Goal: Task Accomplishment & Management: Use online tool/utility

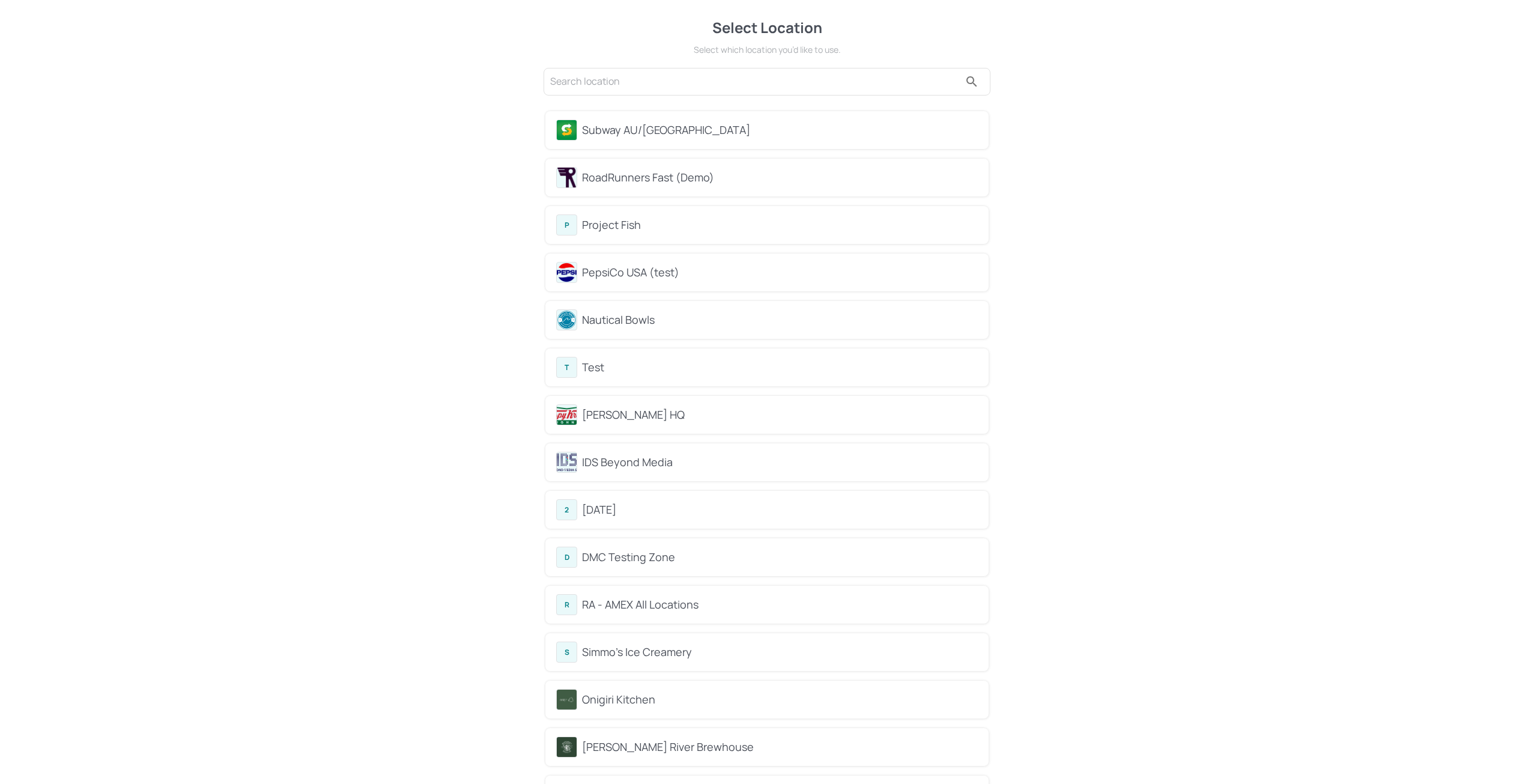
click at [635, 130] on div "Subway AU/[GEOGRAPHIC_DATA]" at bounding box center [779, 130] width 396 height 16
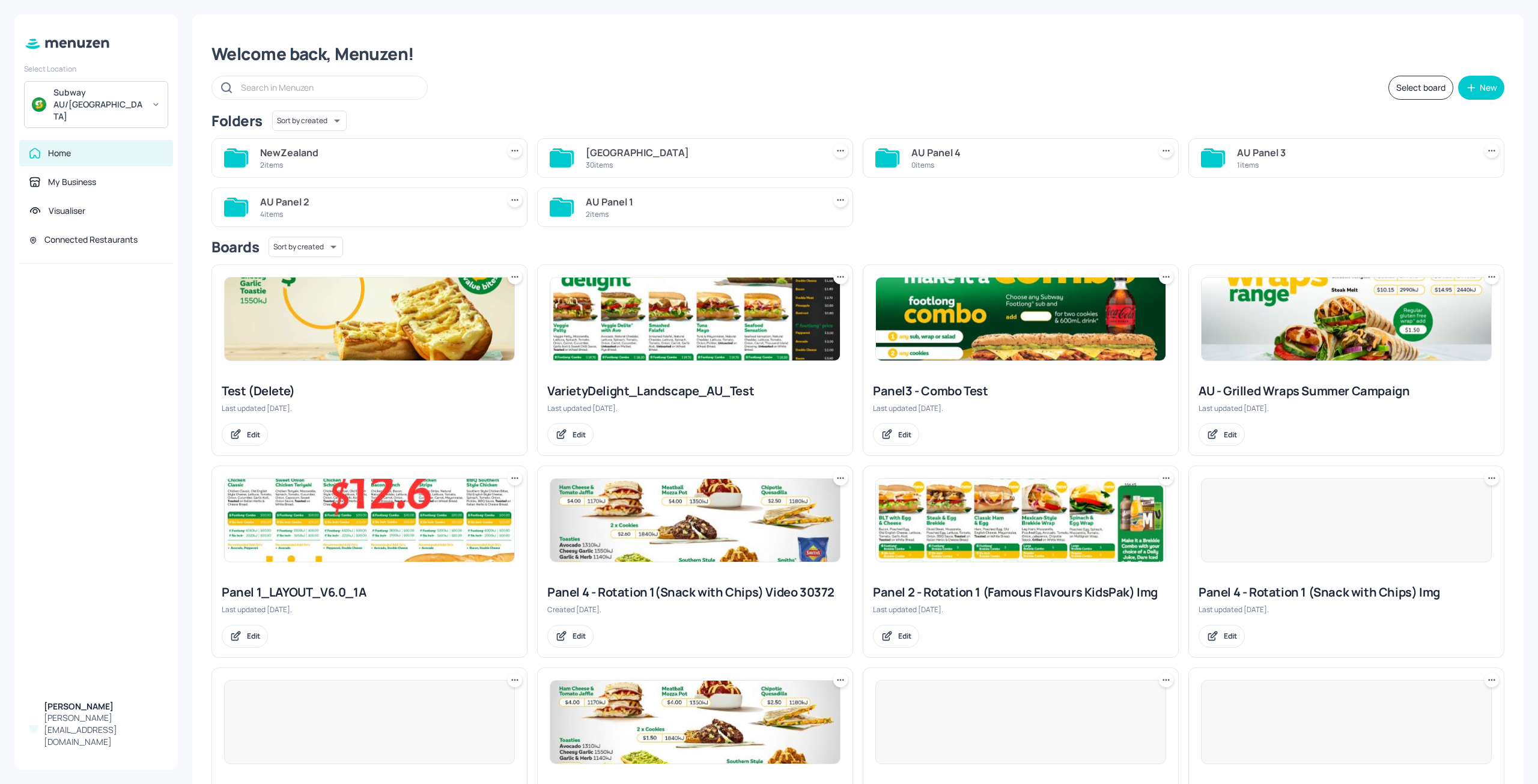
click at [591, 157] on div "[GEOGRAPHIC_DATA]" at bounding box center [702, 153] width 233 height 15
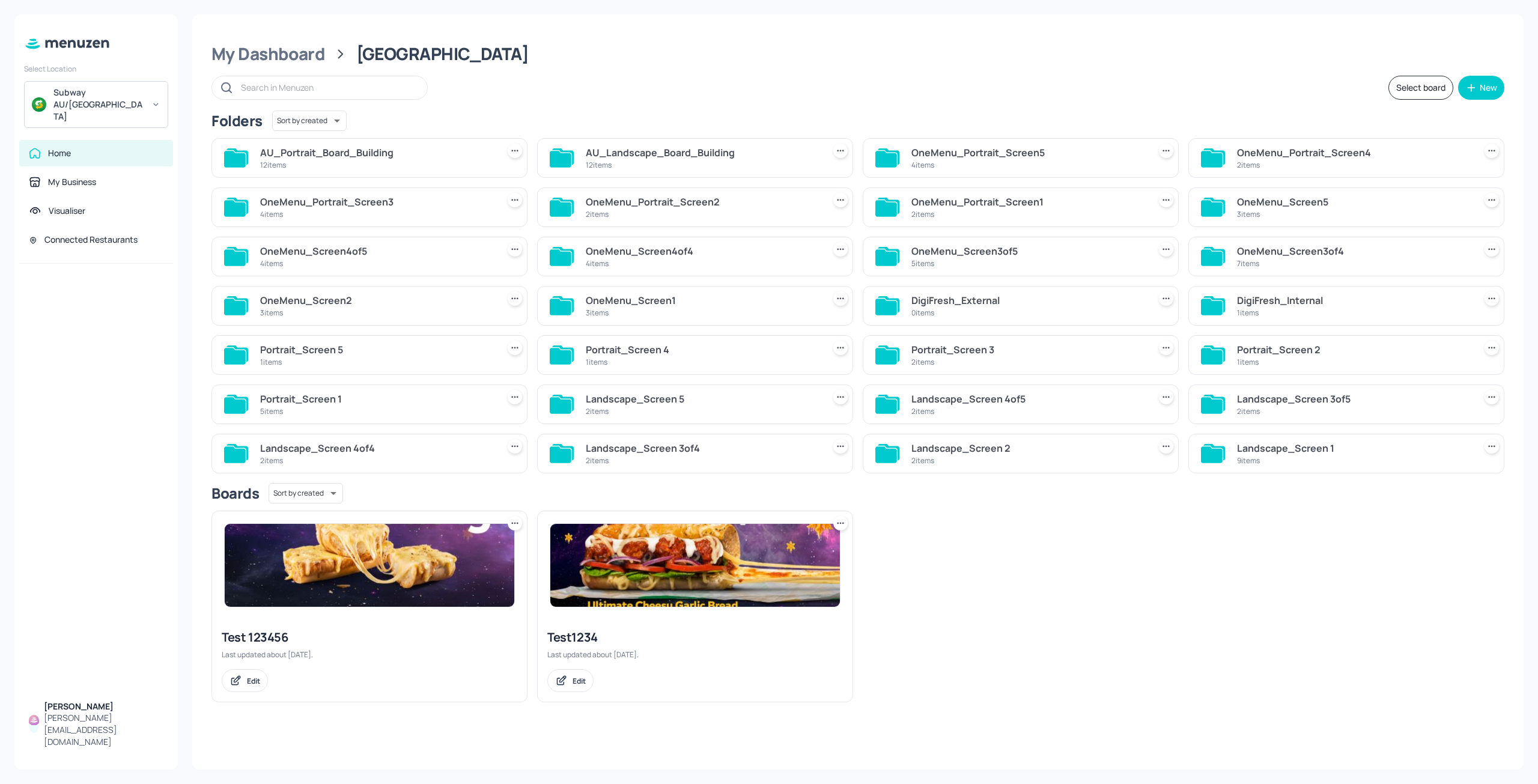
click at [650, 163] on div "12 items" at bounding box center [702, 165] width 233 height 10
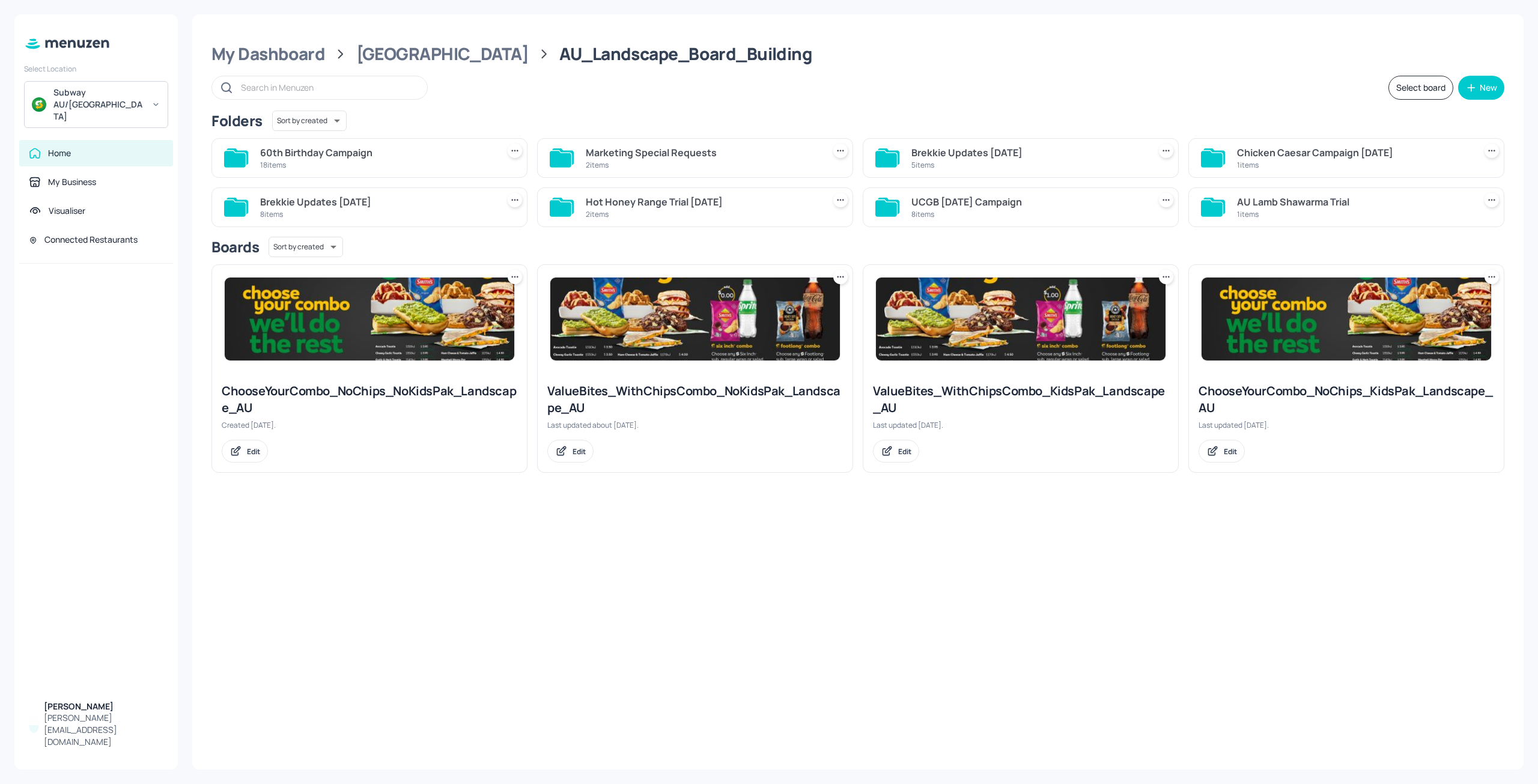
click at [332, 147] on div "60th Birthday Campaign" at bounding box center [376, 153] width 233 height 15
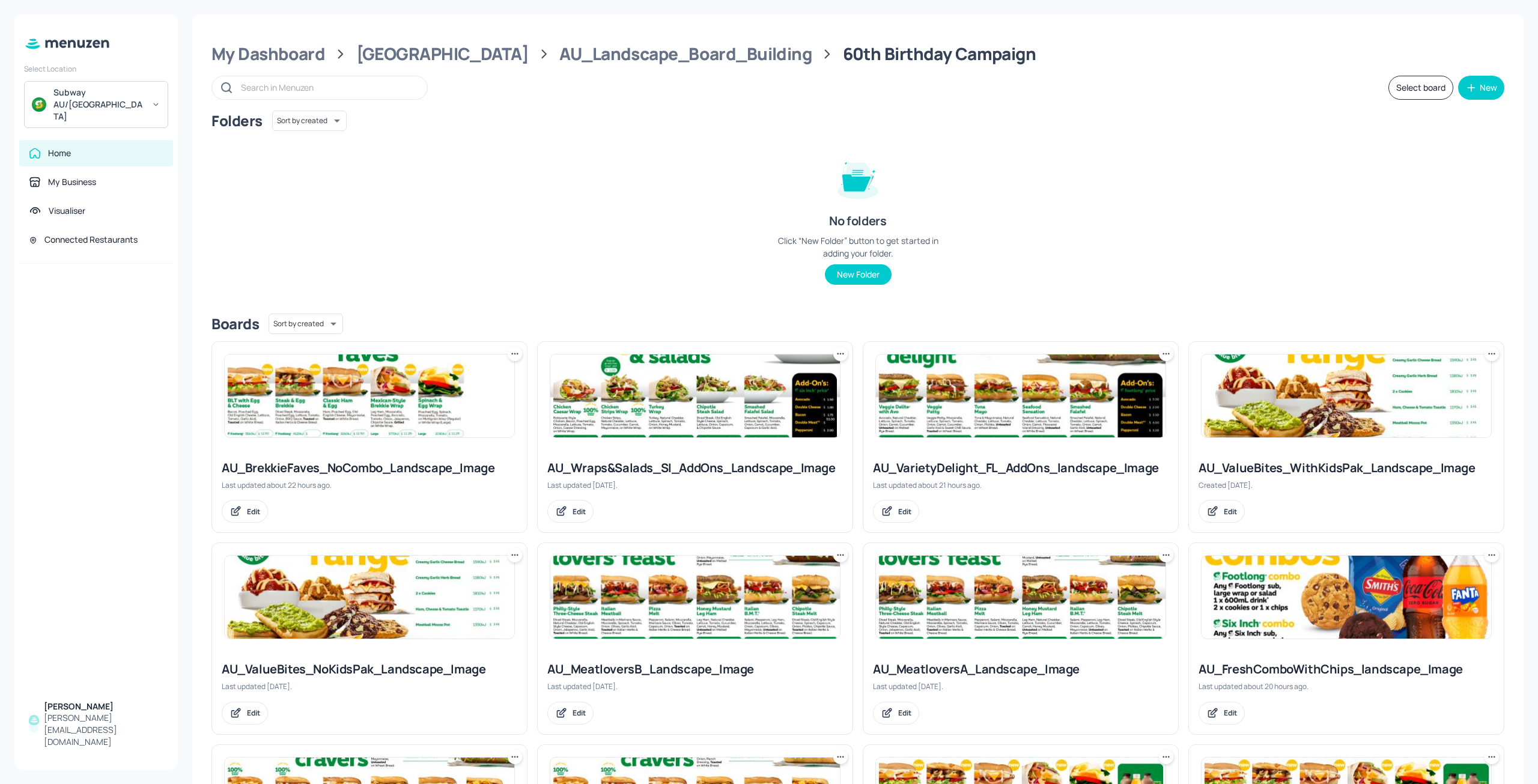
click at [409, 40] on div "My Dashboard Australia AU_Landscape_Board_Building 60th Birthday Campaign Selec…" at bounding box center [858, 708] width 1332 height 1387
click at [403, 57] on div "[GEOGRAPHIC_DATA]" at bounding box center [442, 55] width 173 height 22
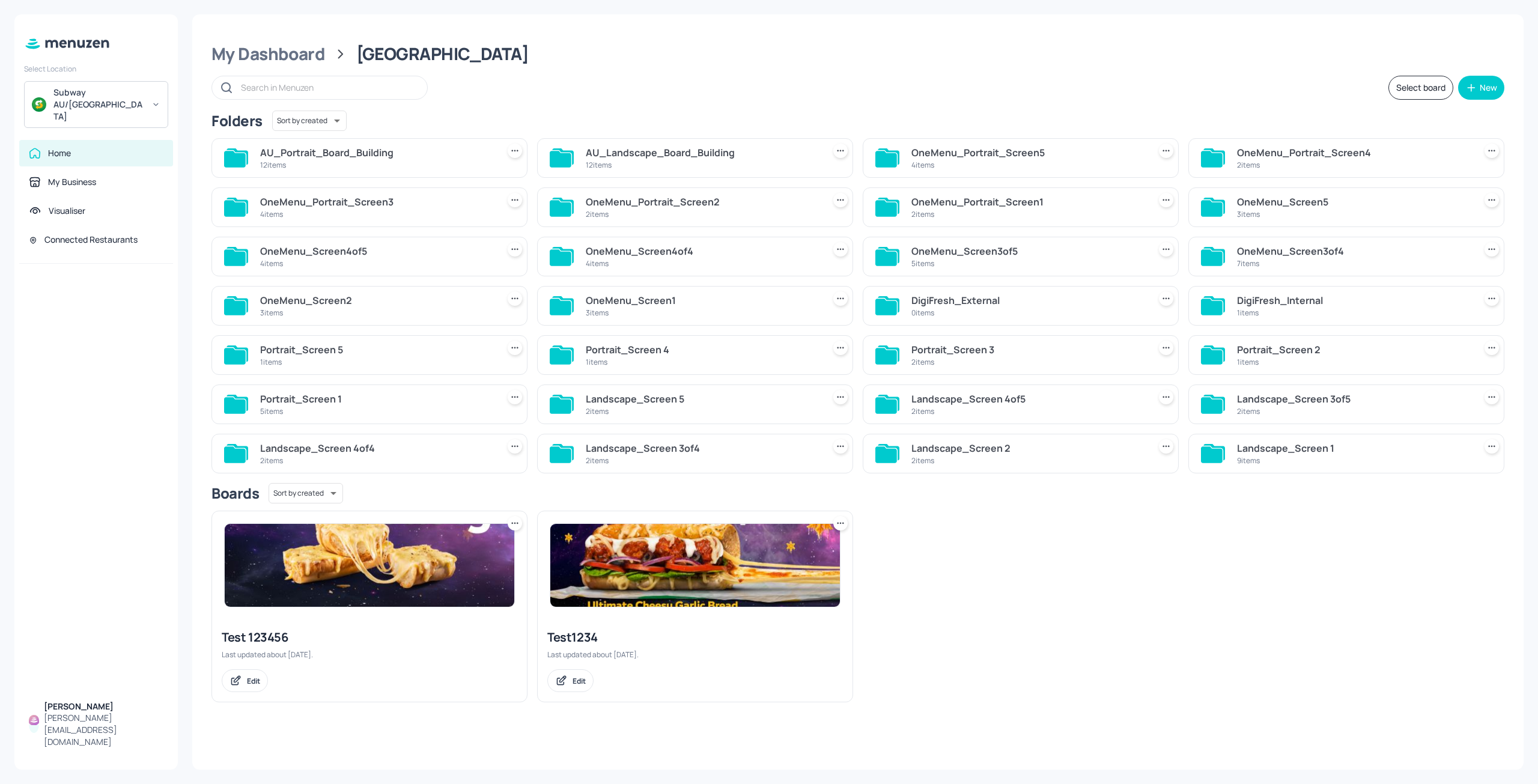
click at [933, 463] on div "2 items" at bounding box center [1027, 460] width 233 height 10
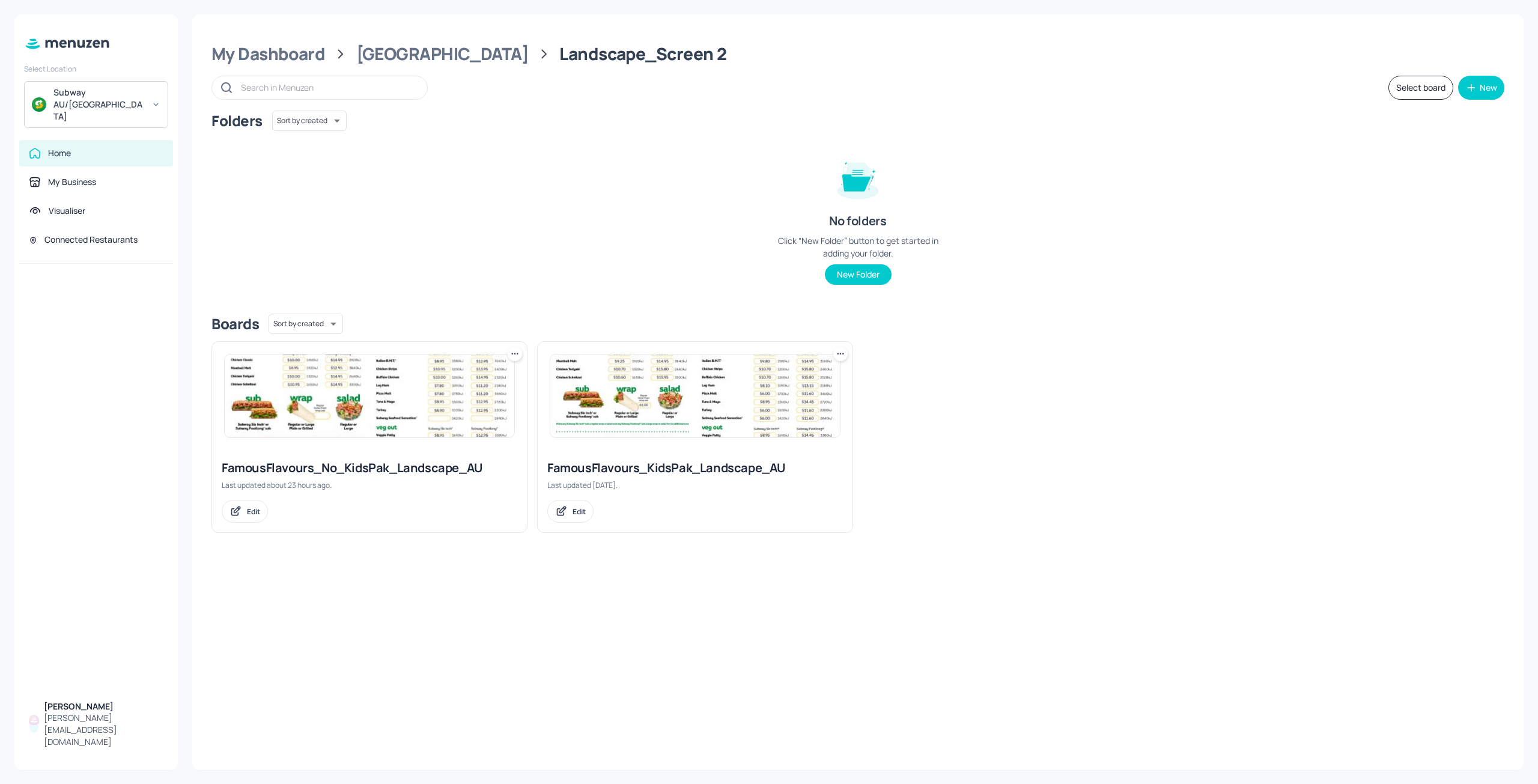
click at [393, 416] on img at bounding box center [370, 395] width 290 height 83
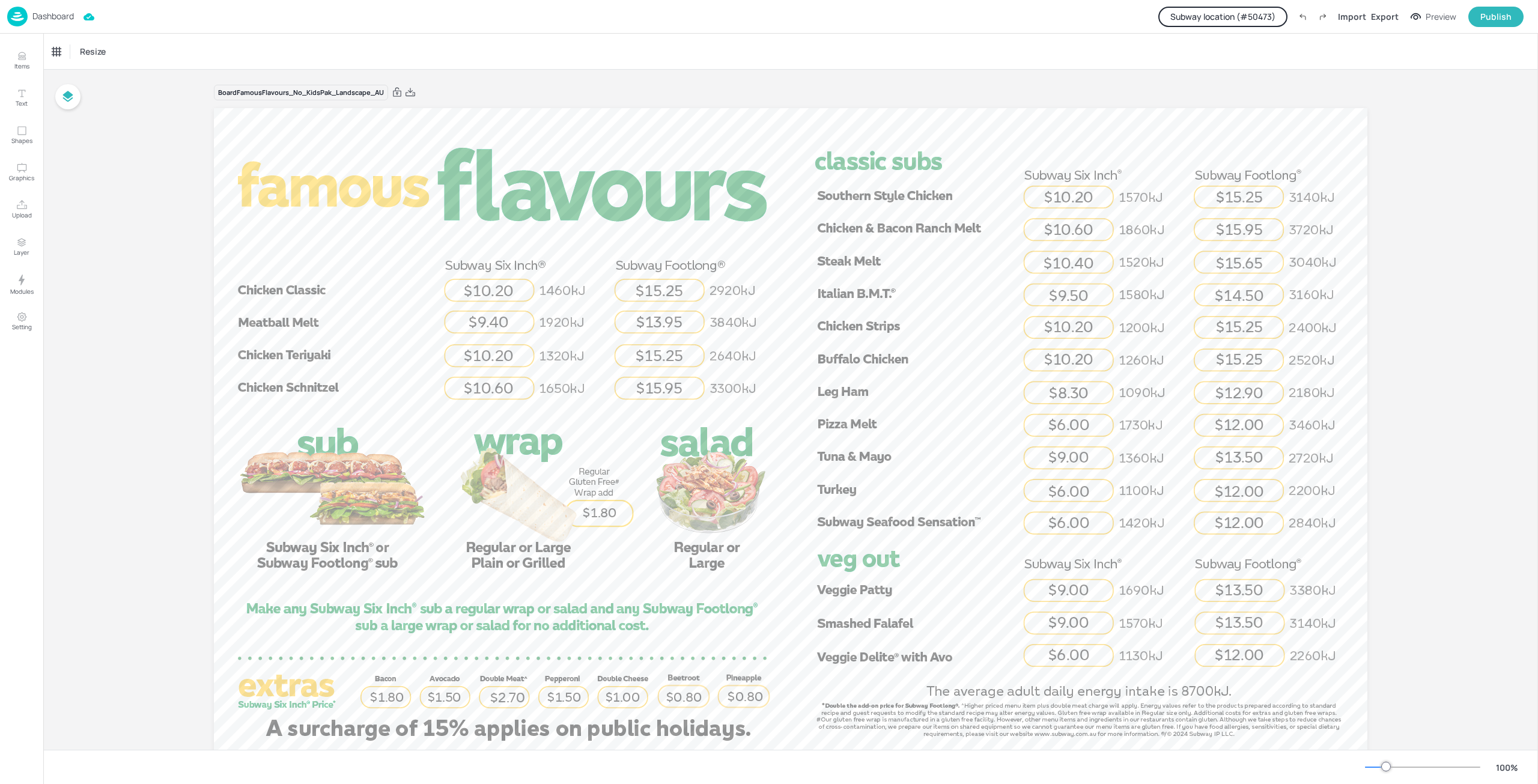
click at [1214, 12] on button "Subway location (# 50473 )" at bounding box center [1223, 17] width 129 height 21
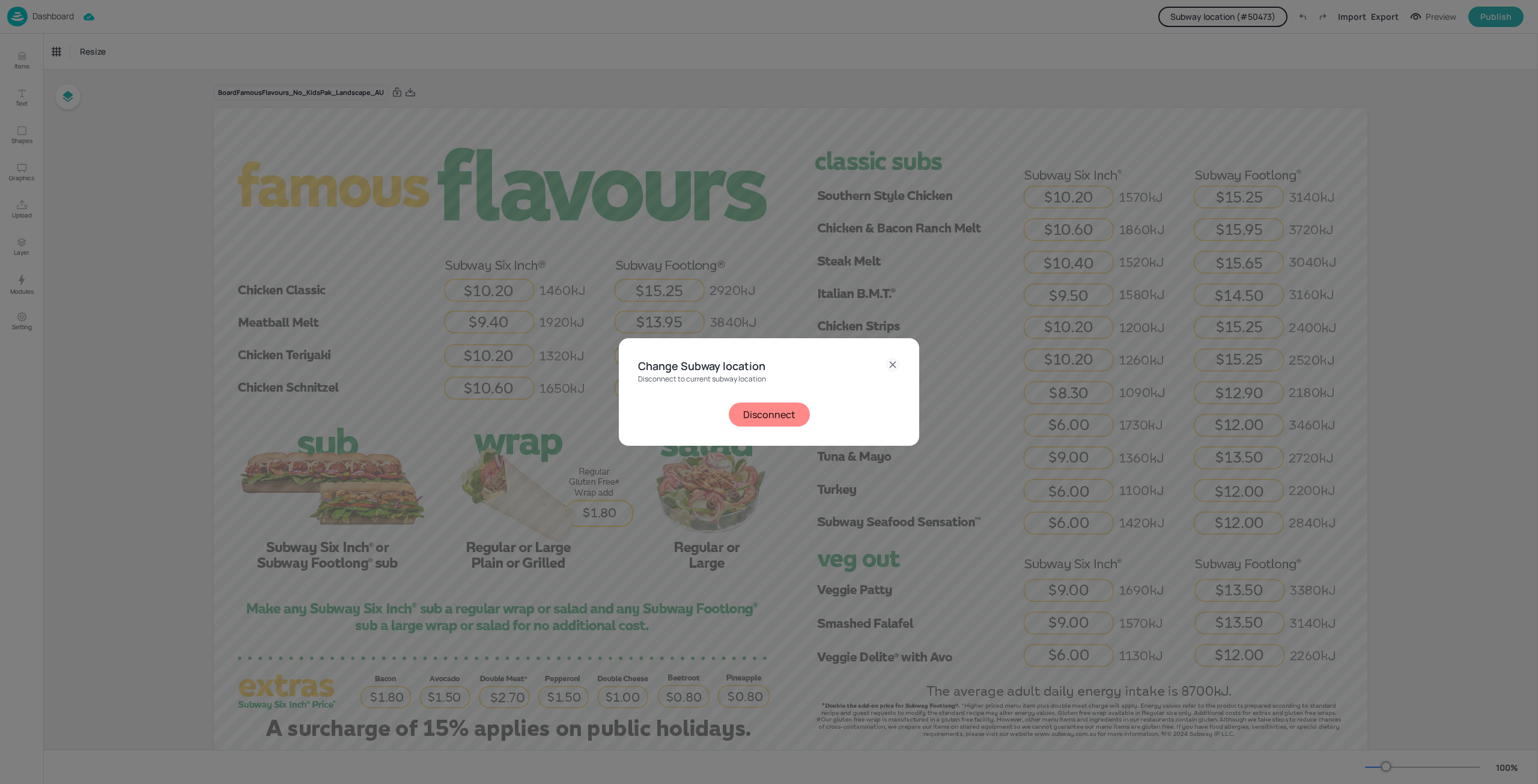
click at [796, 416] on button "Disconnect" at bounding box center [769, 414] width 81 height 24
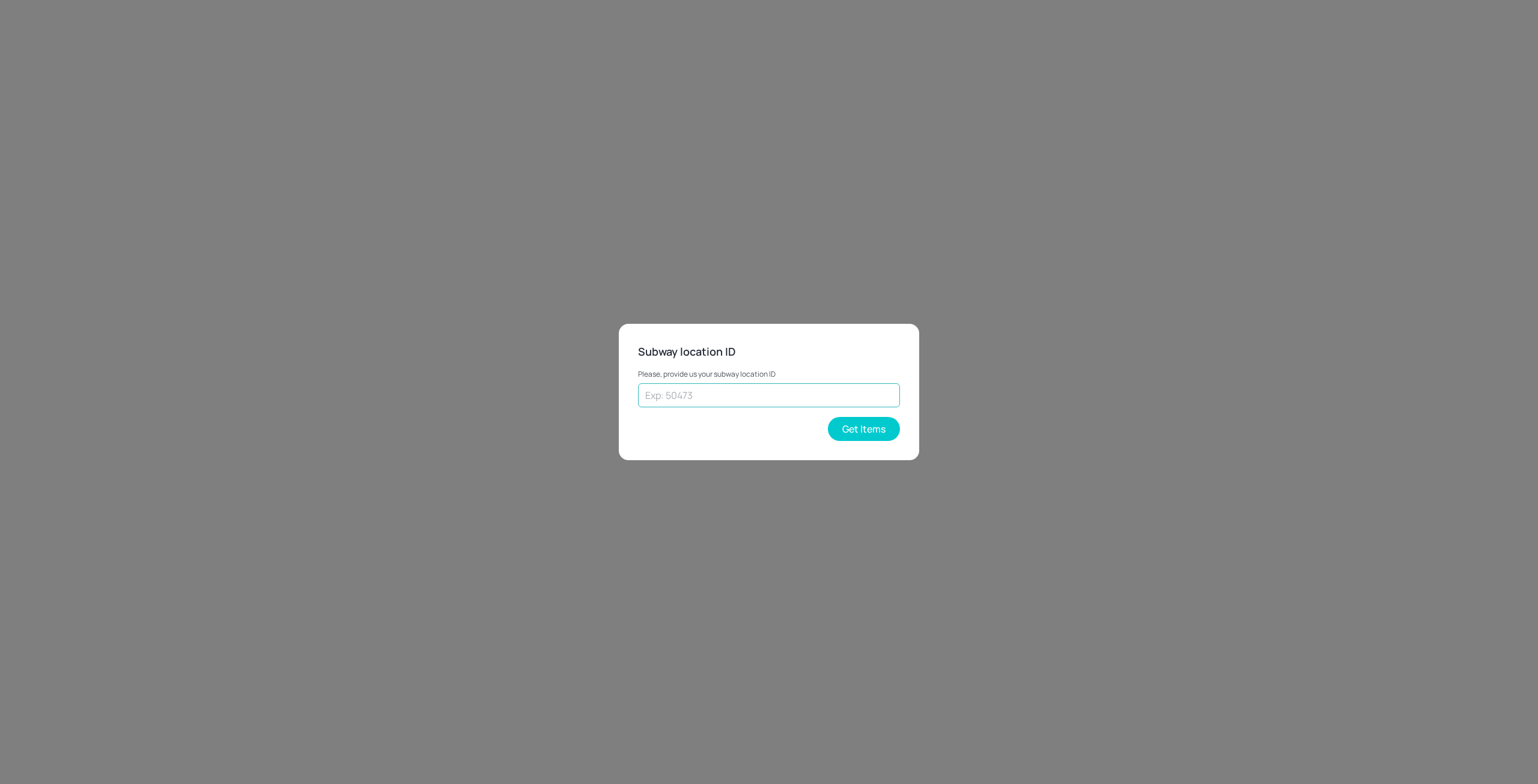
click at [686, 396] on input "text" at bounding box center [769, 395] width 262 height 24
paste input "54701"
type input "54701"
click at [863, 421] on button "Get Items" at bounding box center [864, 428] width 72 height 24
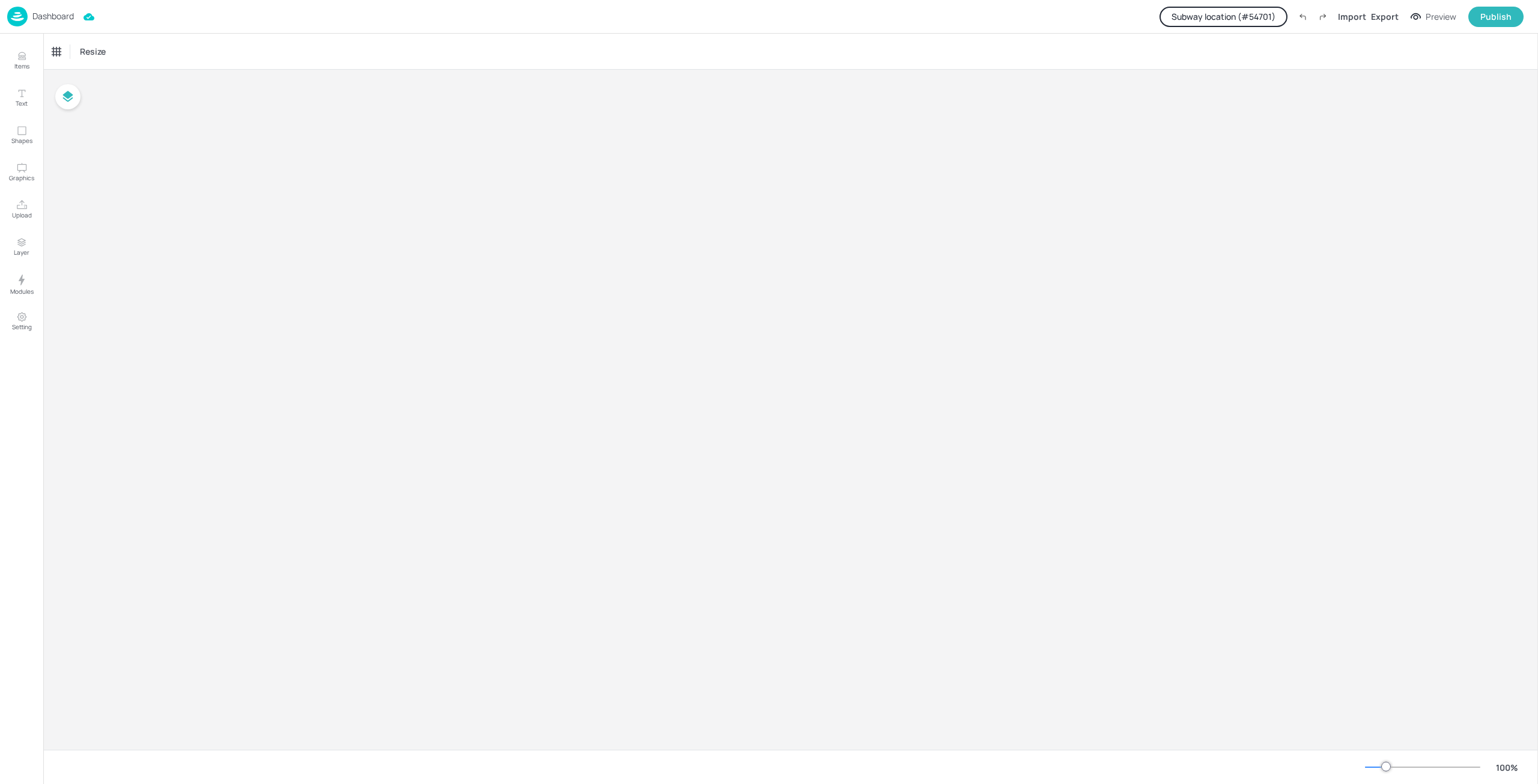
type input "$NZD - [GEOGRAPHIC_DATA]"
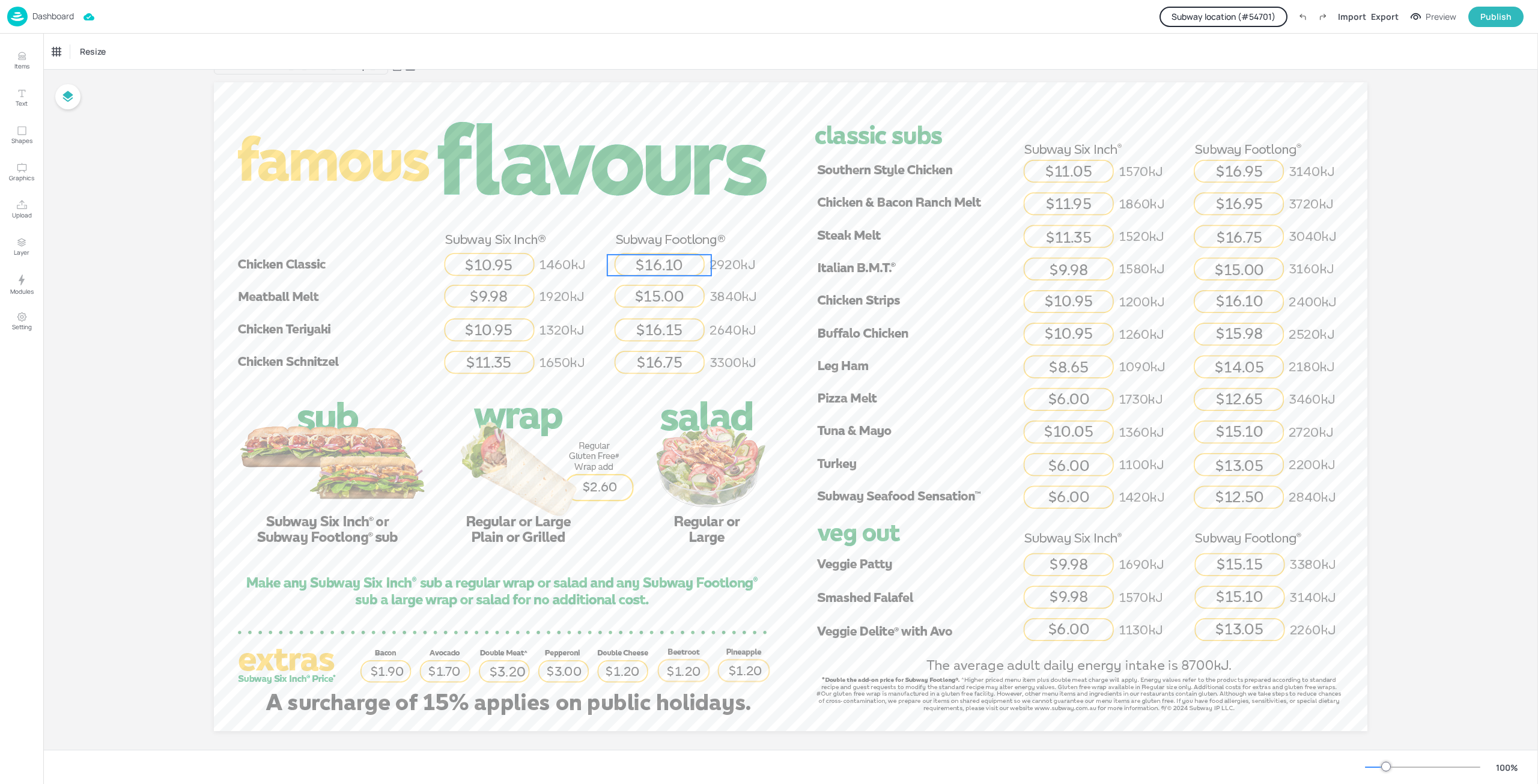
scroll to position [38, 0]
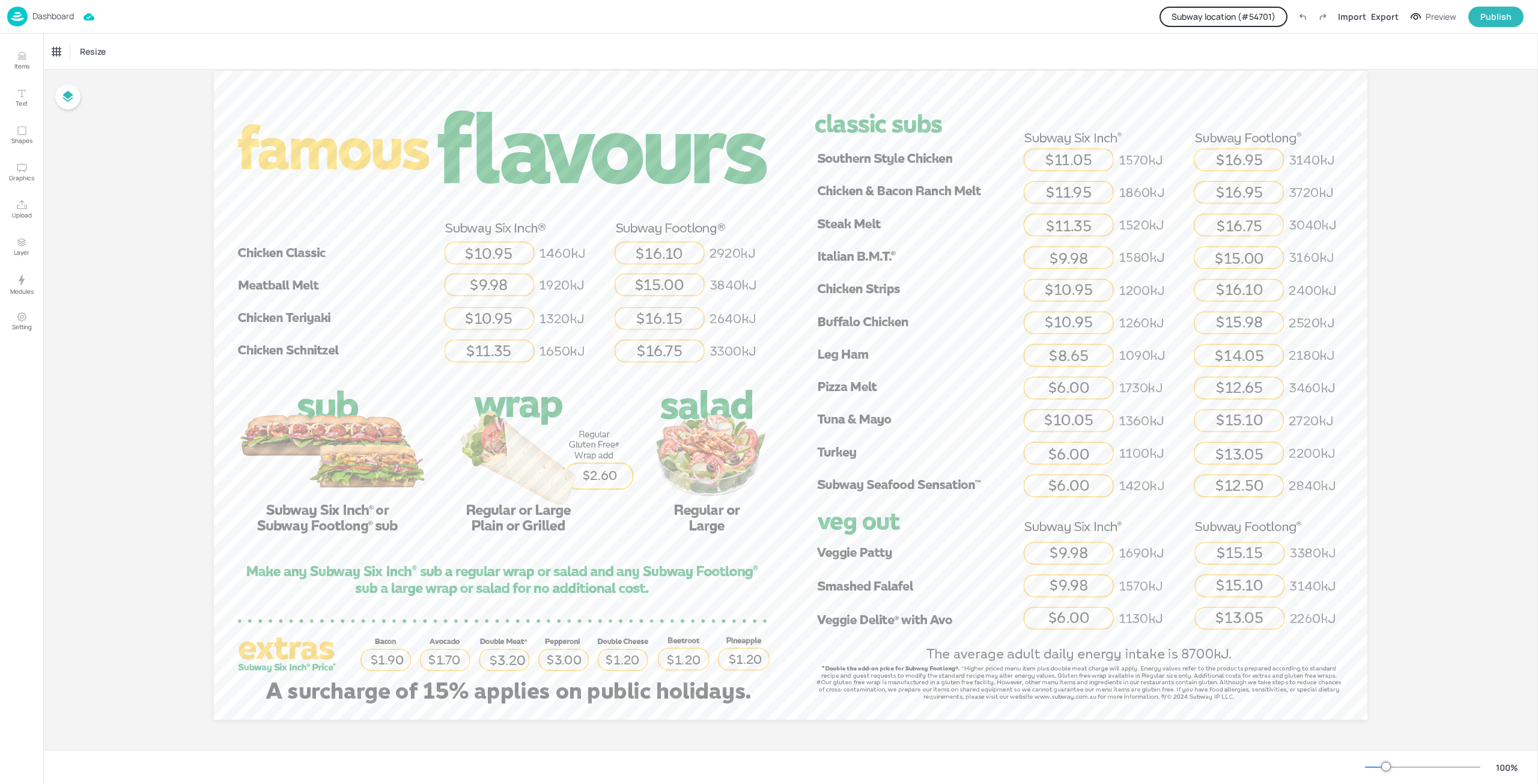
click at [51, 14] on p "Dashboard" at bounding box center [54, 16] width 42 height 8
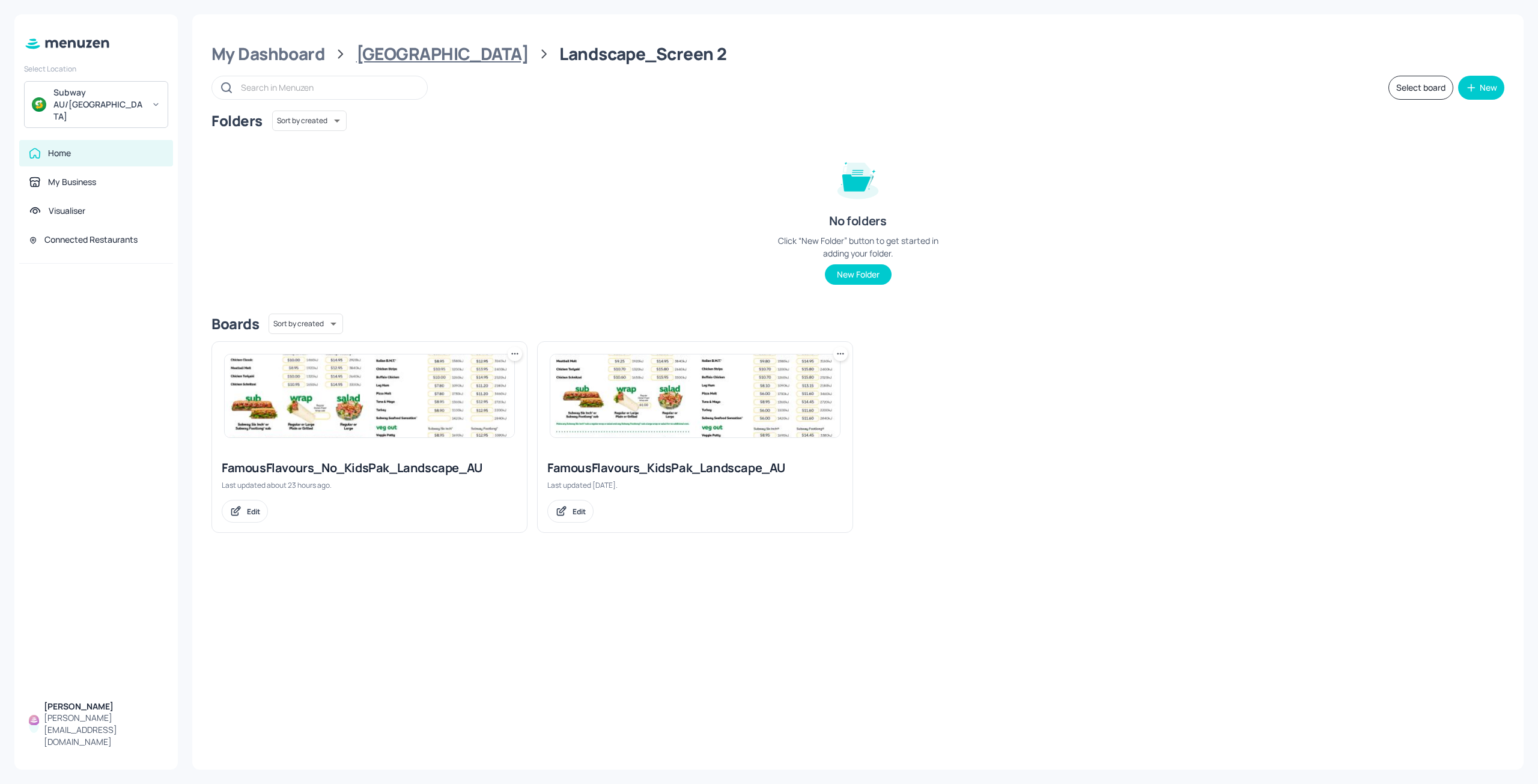
click at [382, 56] on div "[GEOGRAPHIC_DATA]" at bounding box center [442, 55] width 173 height 22
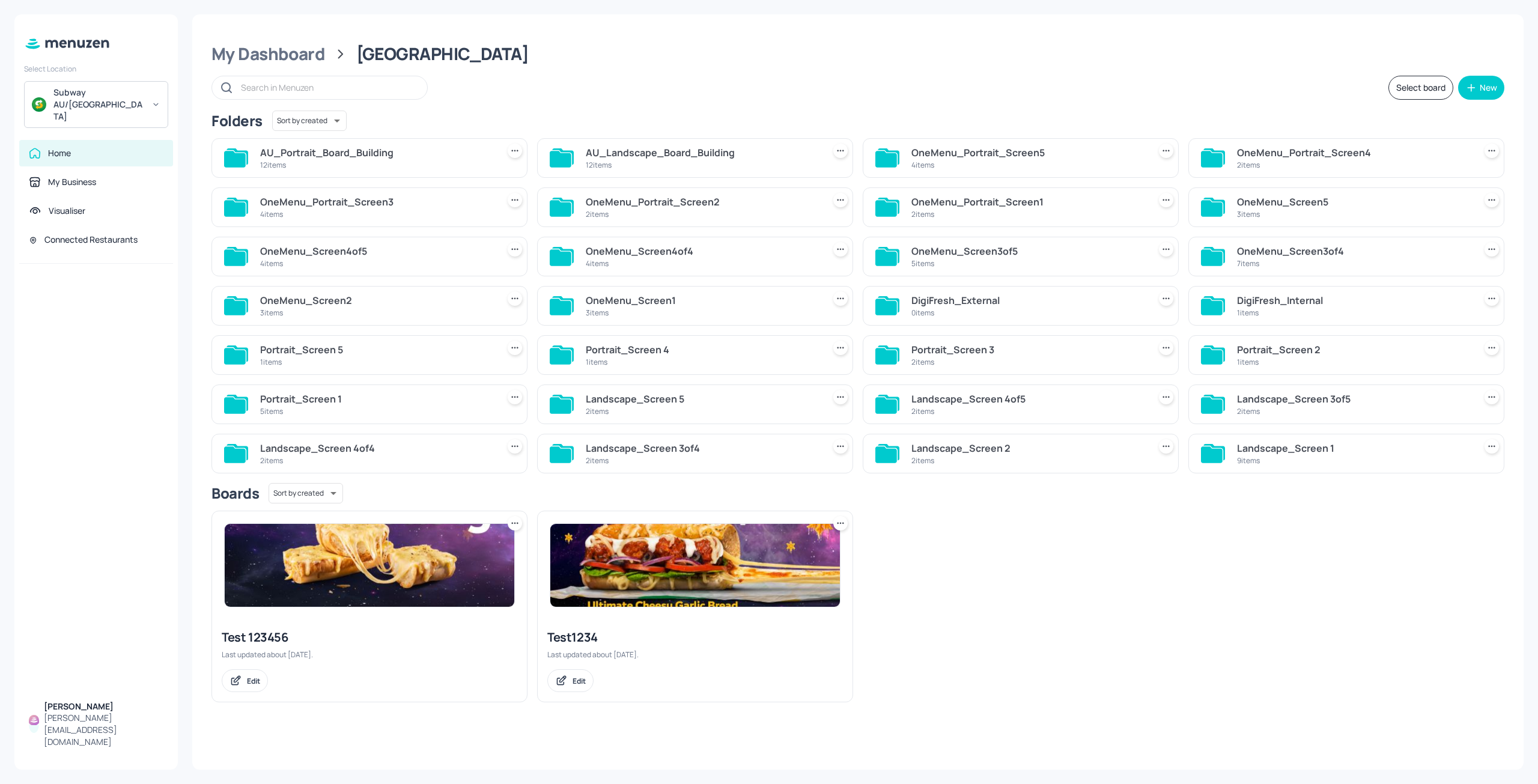
click at [368, 319] on div "OneMenu_Screen2 3 items" at bounding box center [376, 305] width 233 height 29
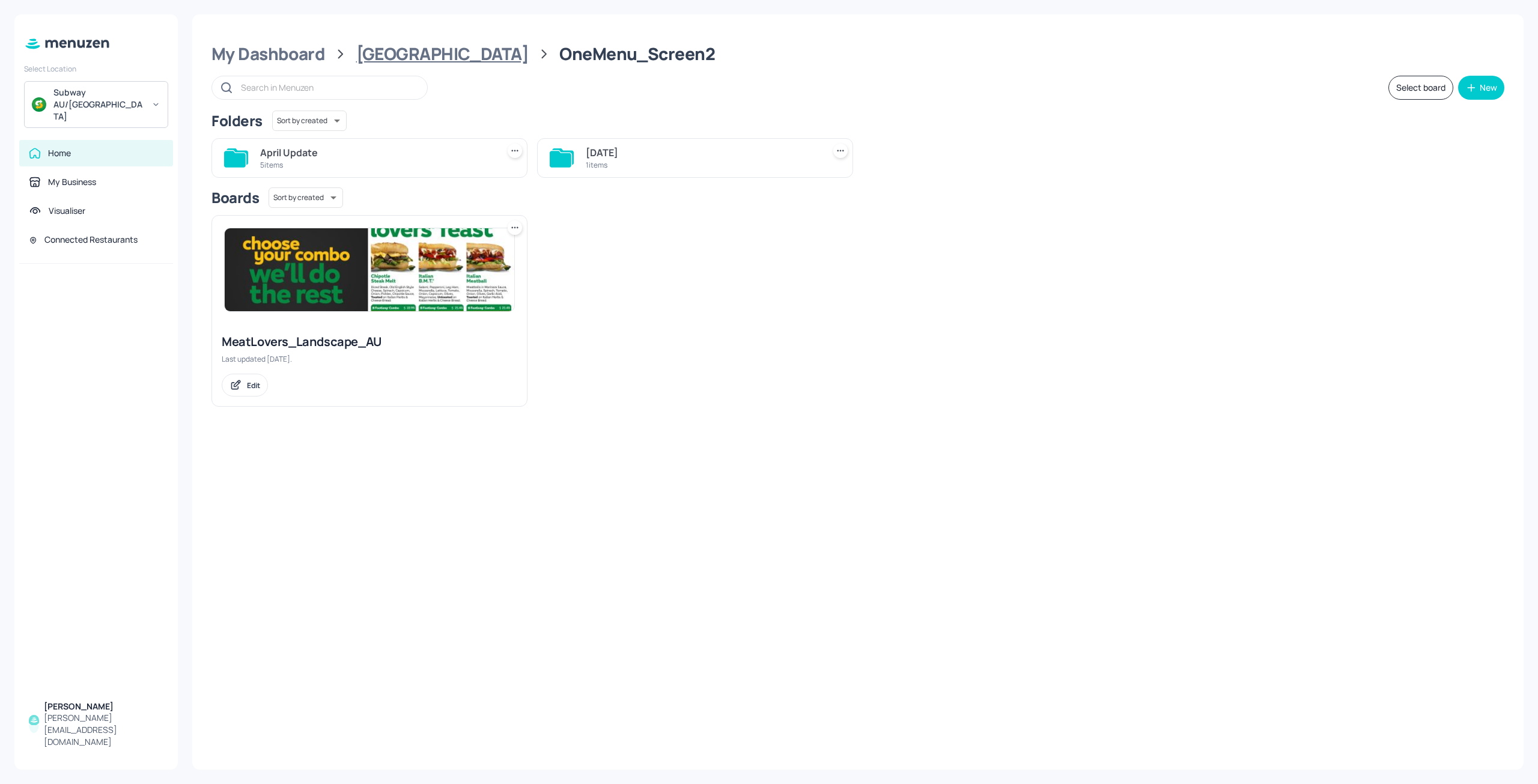
click at [398, 55] on div "[GEOGRAPHIC_DATA]" at bounding box center [442, 55] width 173 height 22
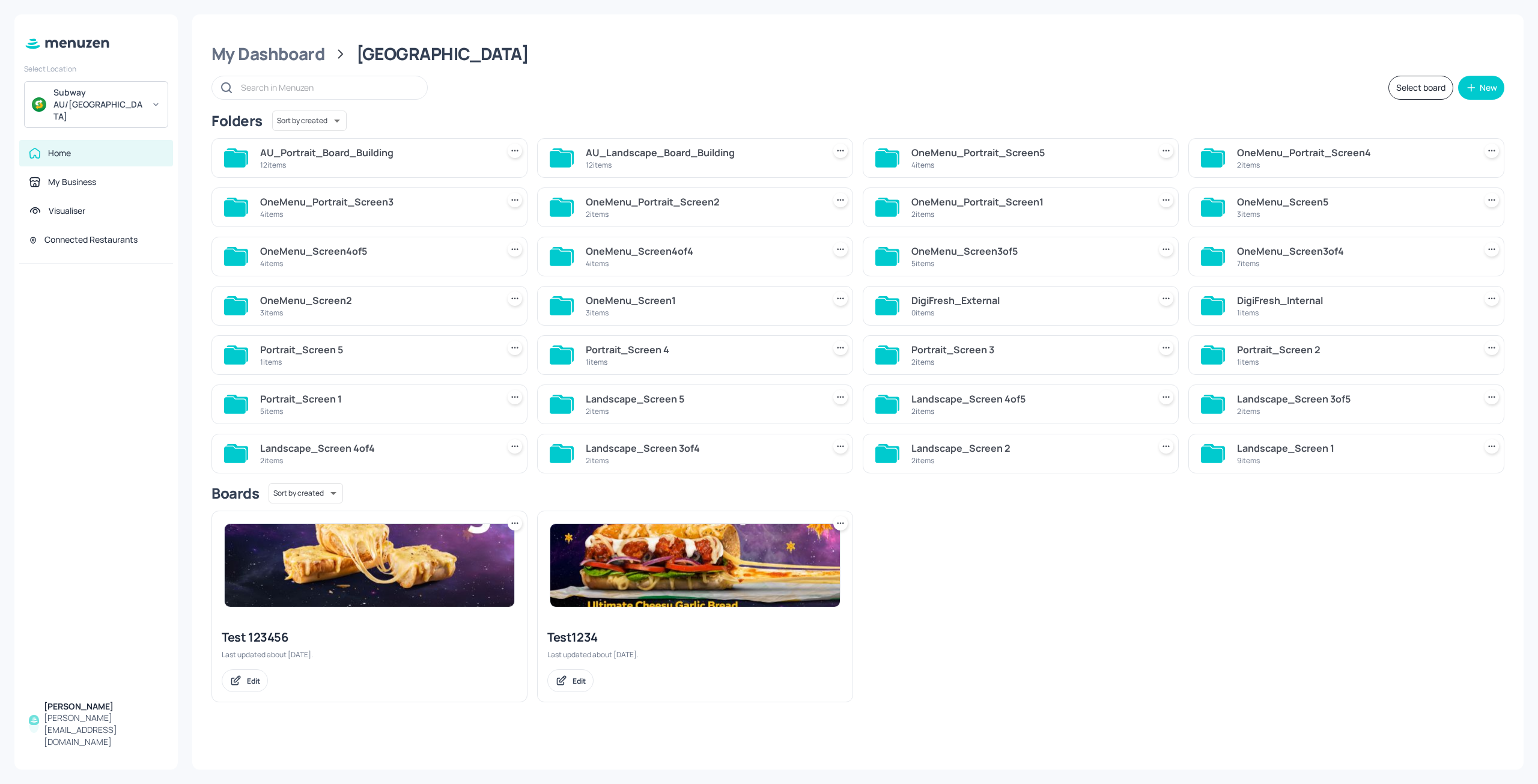
click at [1006, 259] on div "5 items" at bounding box center [1027, 264] width 233 height 10
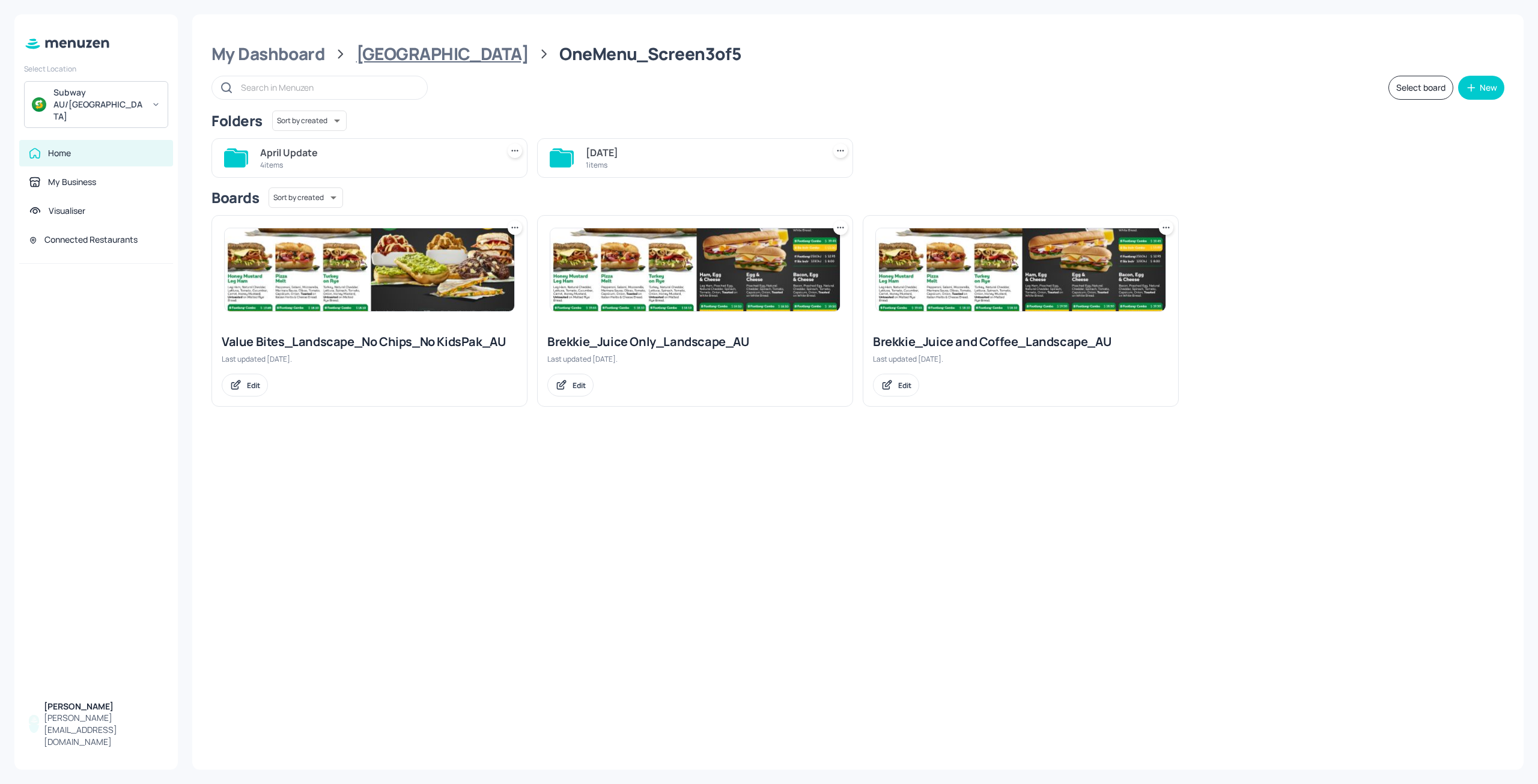
click at [379, 61] on div "[GEOGRAPHIC_DATA]" at bounding box center [442, 55] width 173 height 22
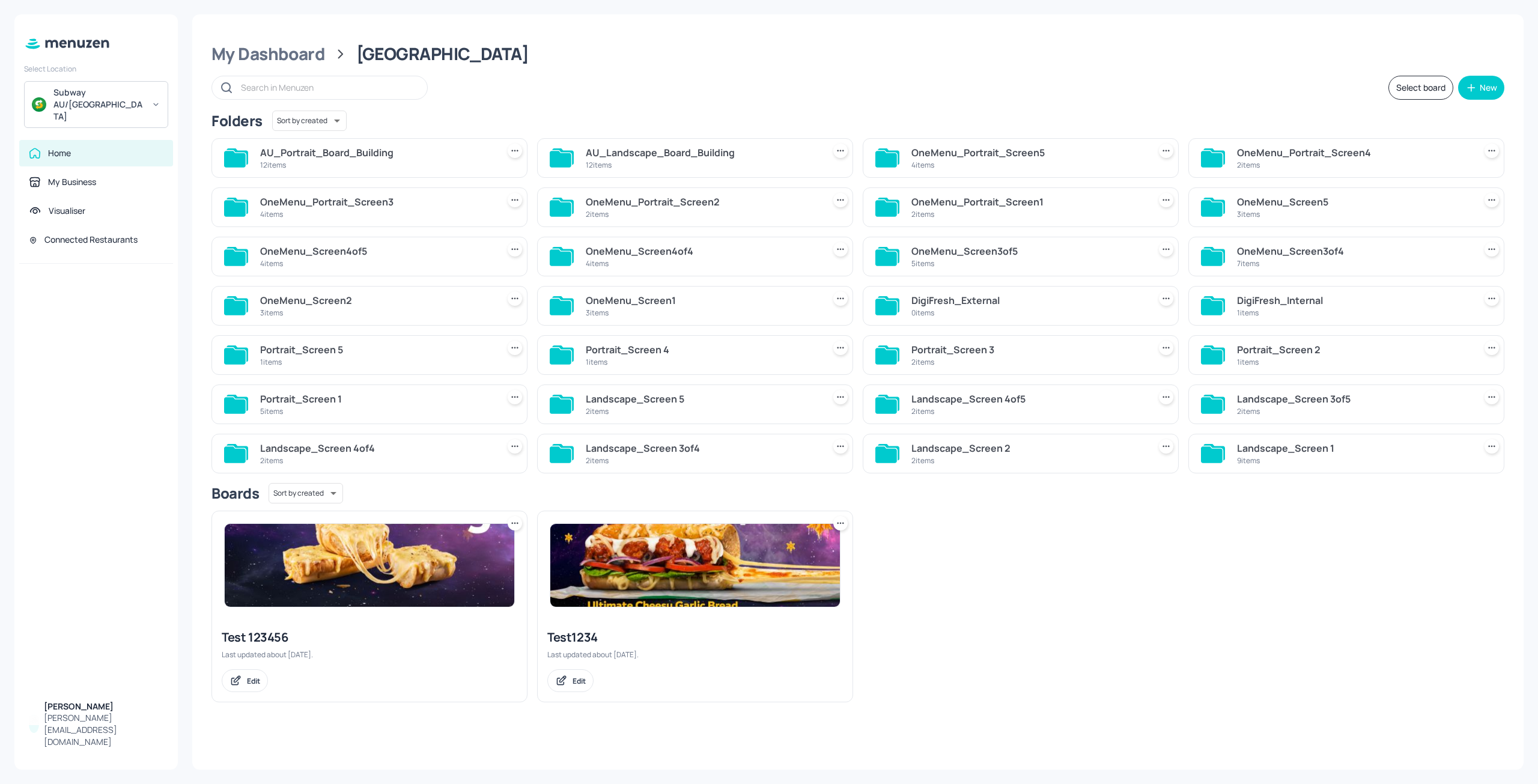
click at [686, 168] on div "12 items" at bounding box center [702, 165] width 233 height 10
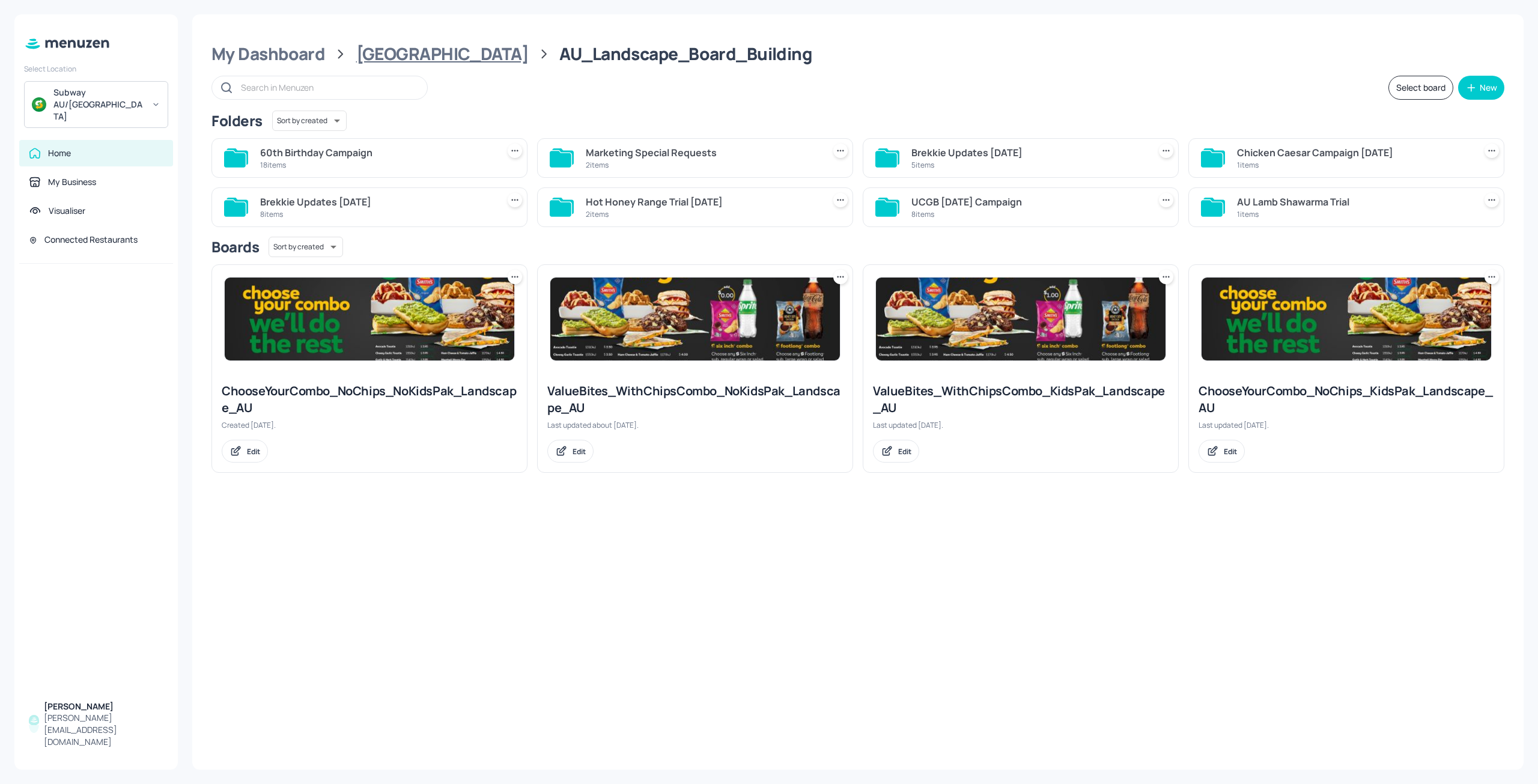
click at [391, 56] on div "[GEOGRAPHIC_DATA]" at bounding box center [442, 55] width 173 height 22
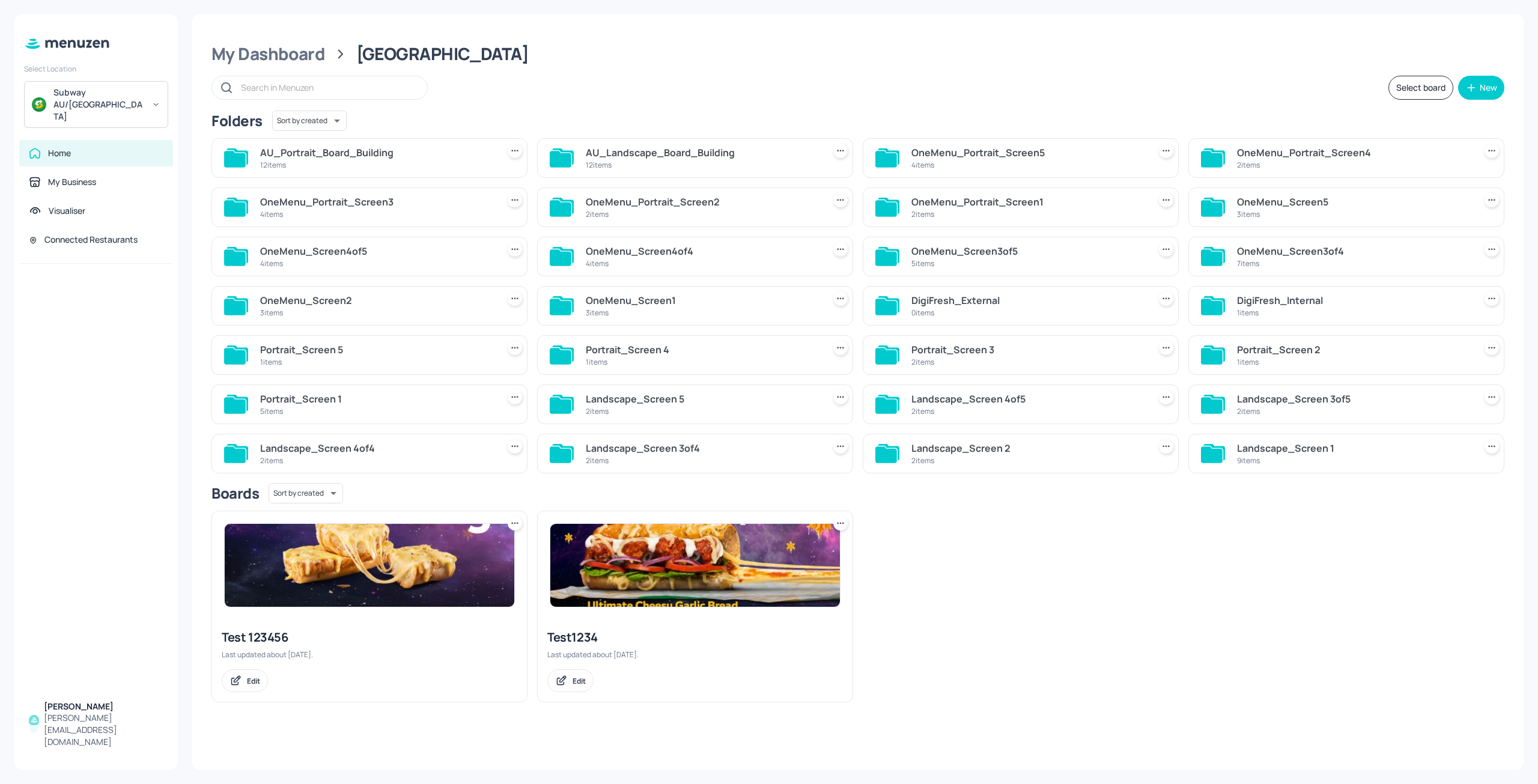
click at [1035, 463] on div "2 items" at bounding box center [1027, 460] width 233 height 10
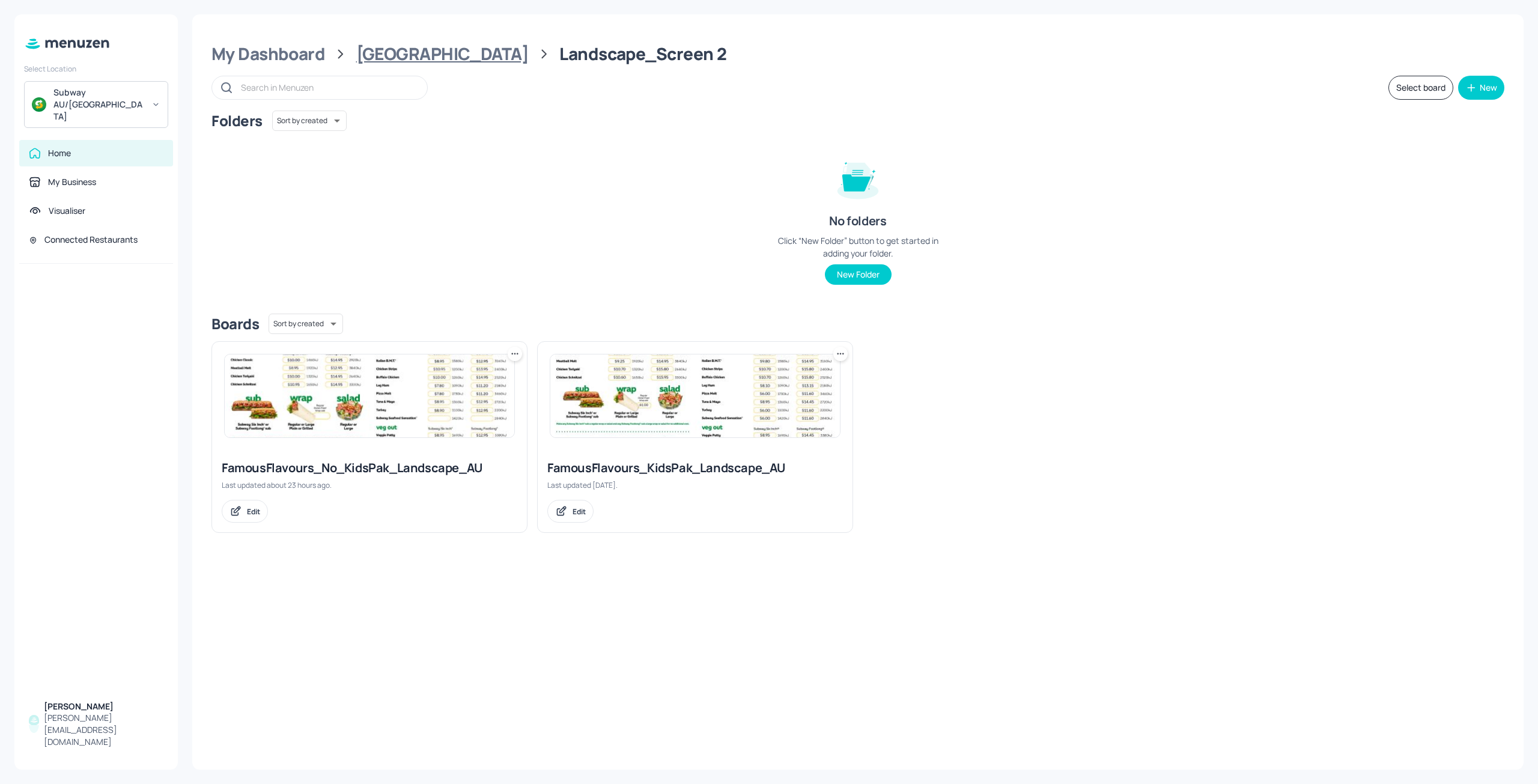
click at [380, 60] on div "[GEOGRAPHIC_DATA]" at bounding box center [442, 55] width 173 height 22
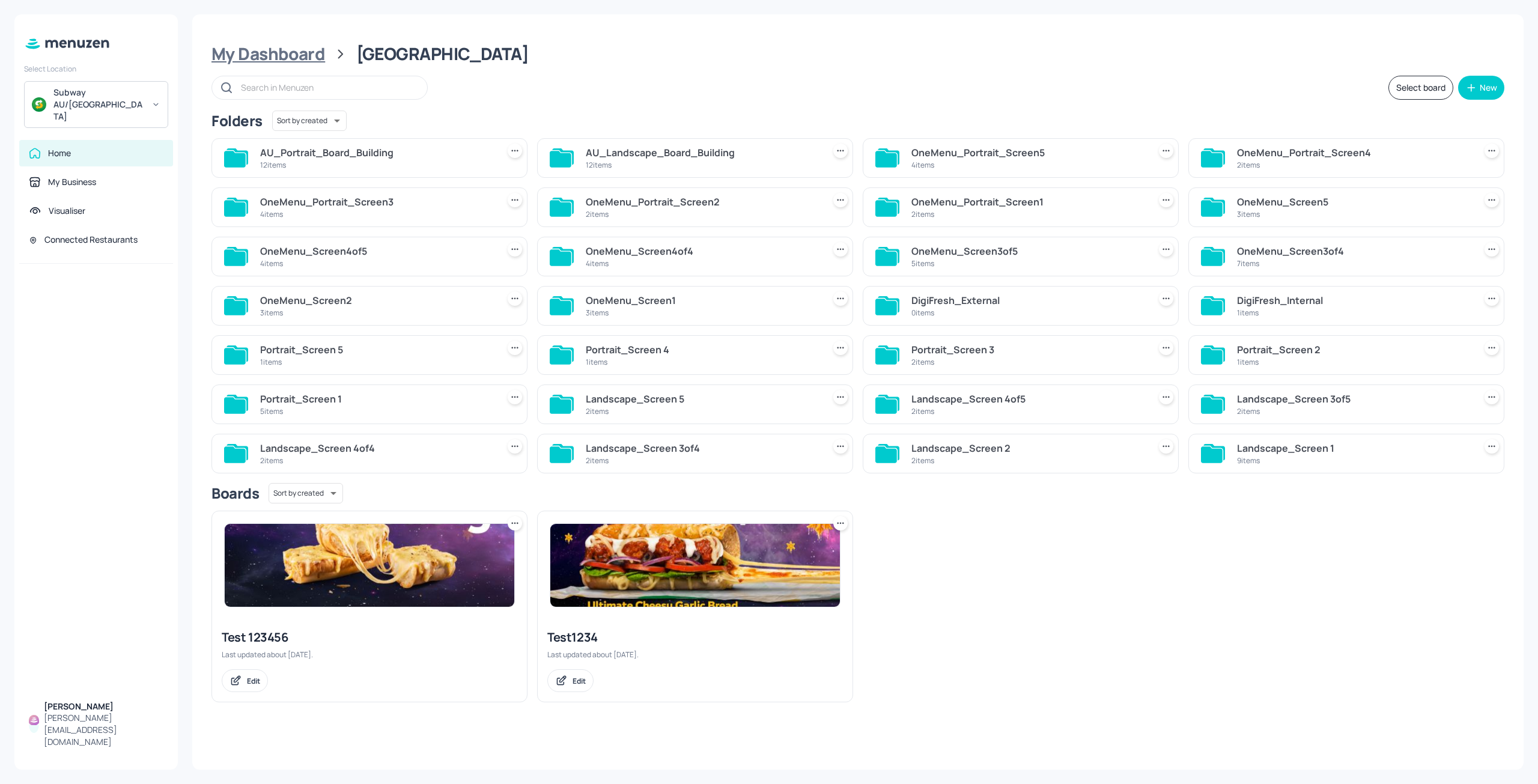
click at [266, 57] on div "My Dashboard" at bounding box center [268, 55] width 114 height 22
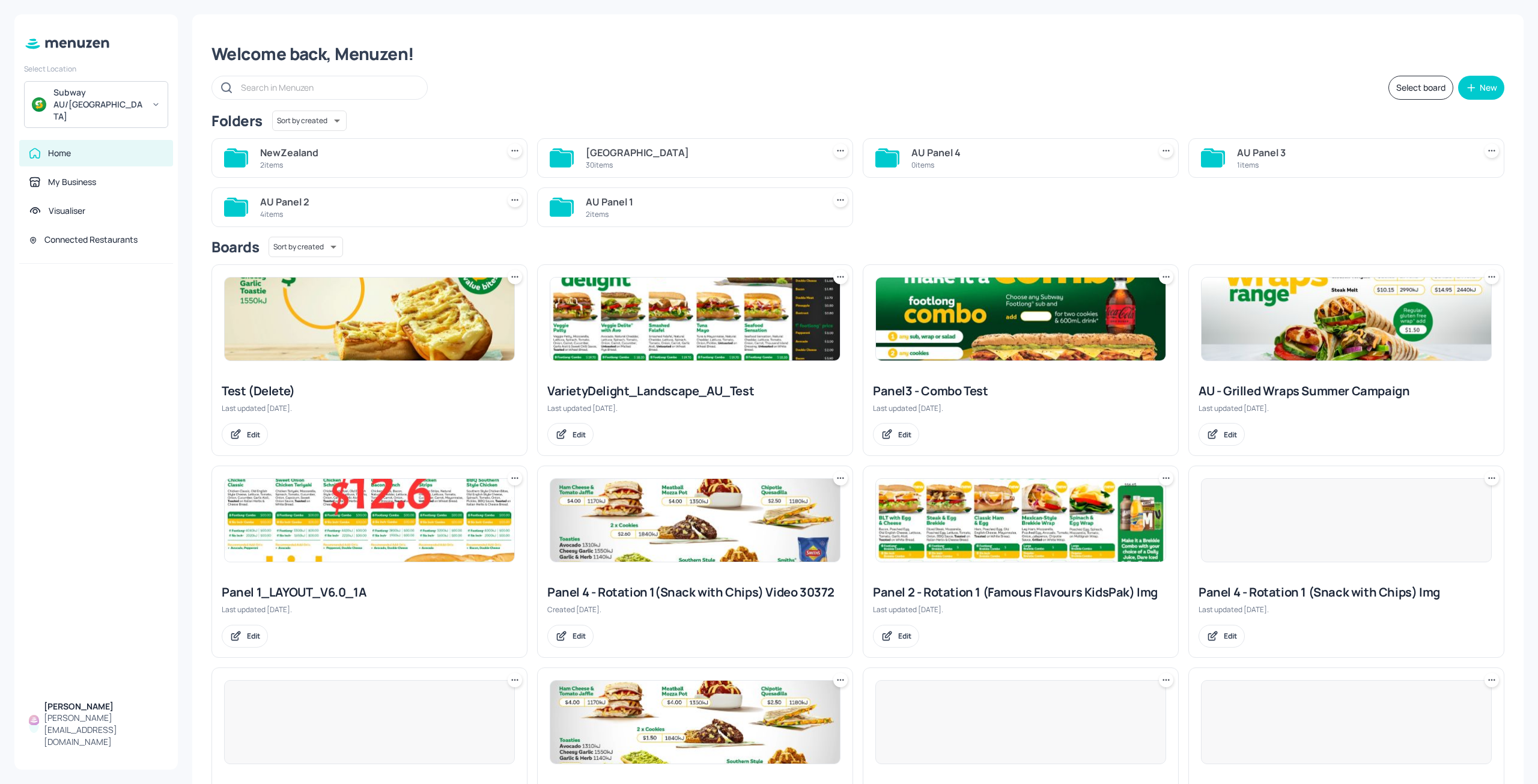
click at [373, 205] on div "AU Panel 2" at bounding box center [376, 201] width 233 height 15
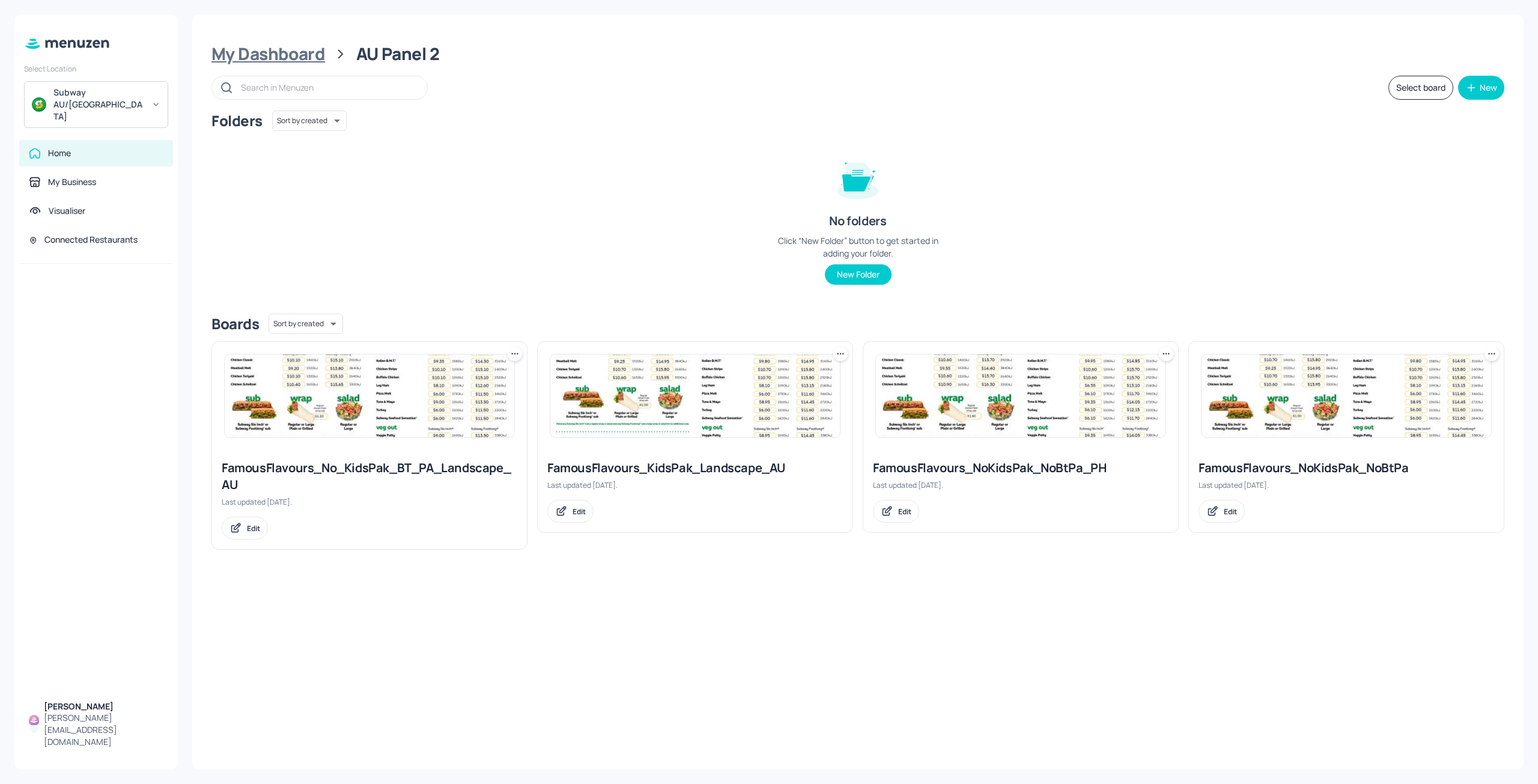
click at [299, 57] on div "My Dashboard" at bounding box center [268, 55] width 114 height 22
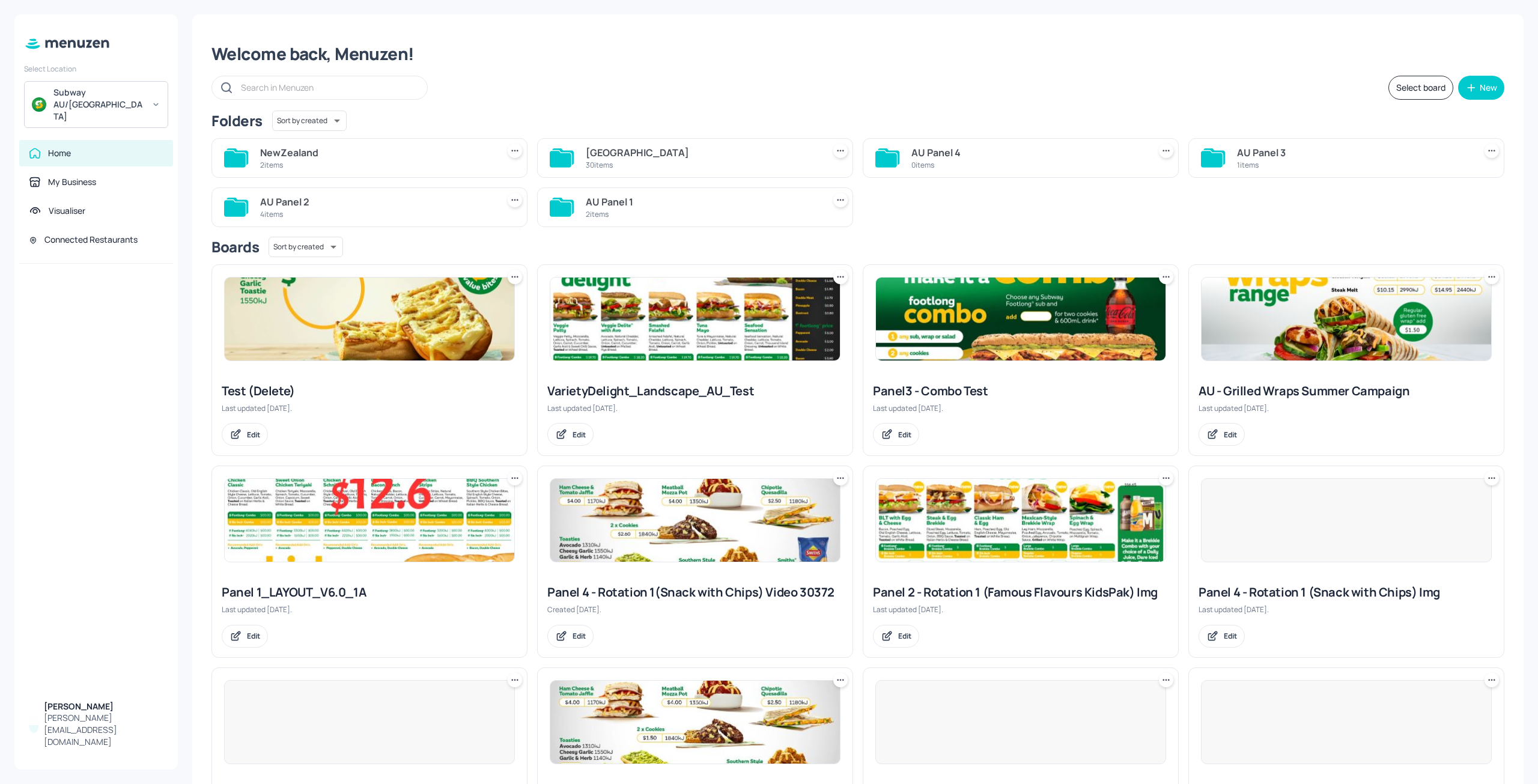
click at [610, 161] on div "30 items" at bounding box center [702, 165] width 233 height 10
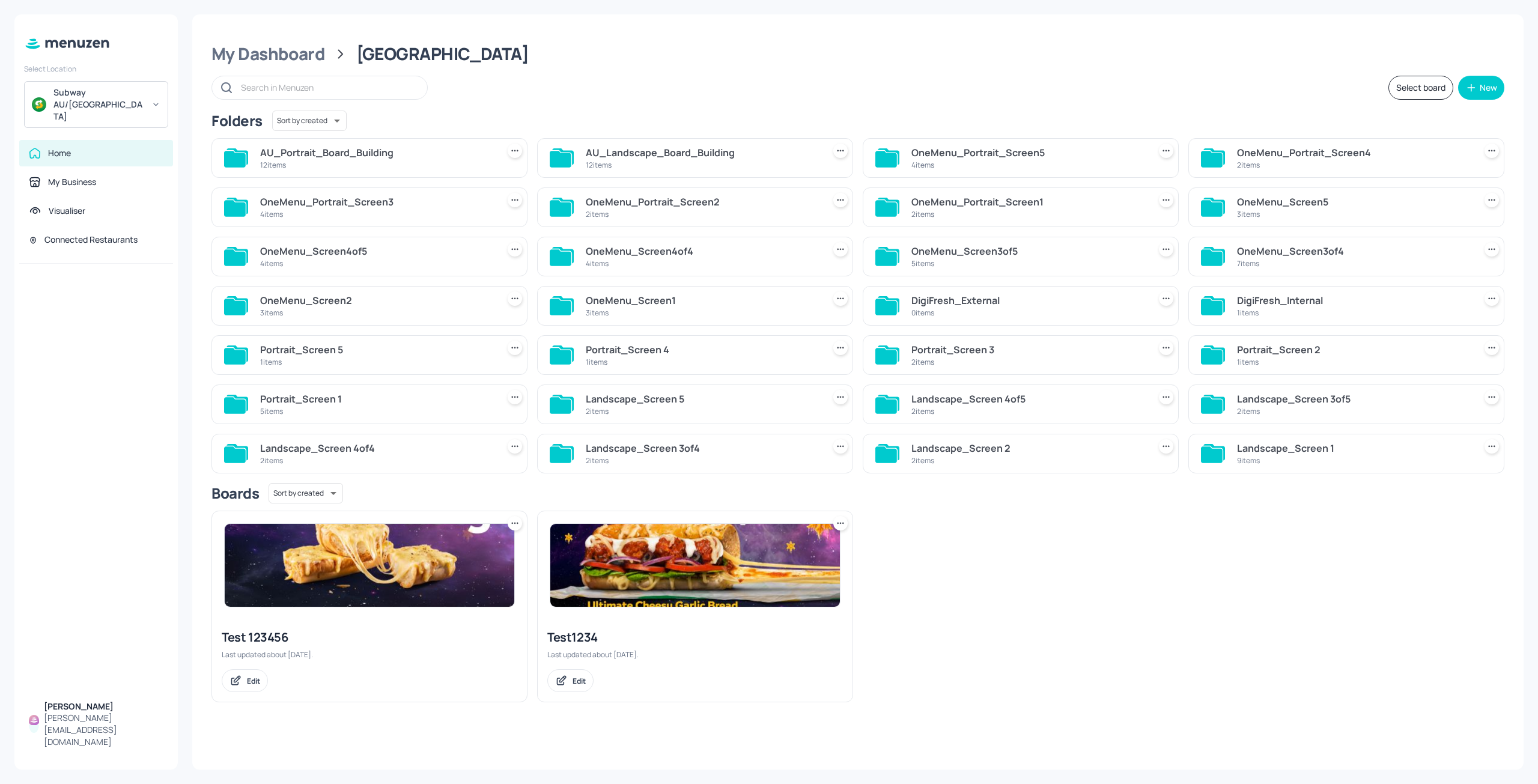
click at [355, 313] on div "3 items" at bounding box center [376, 312] width 233 height 10
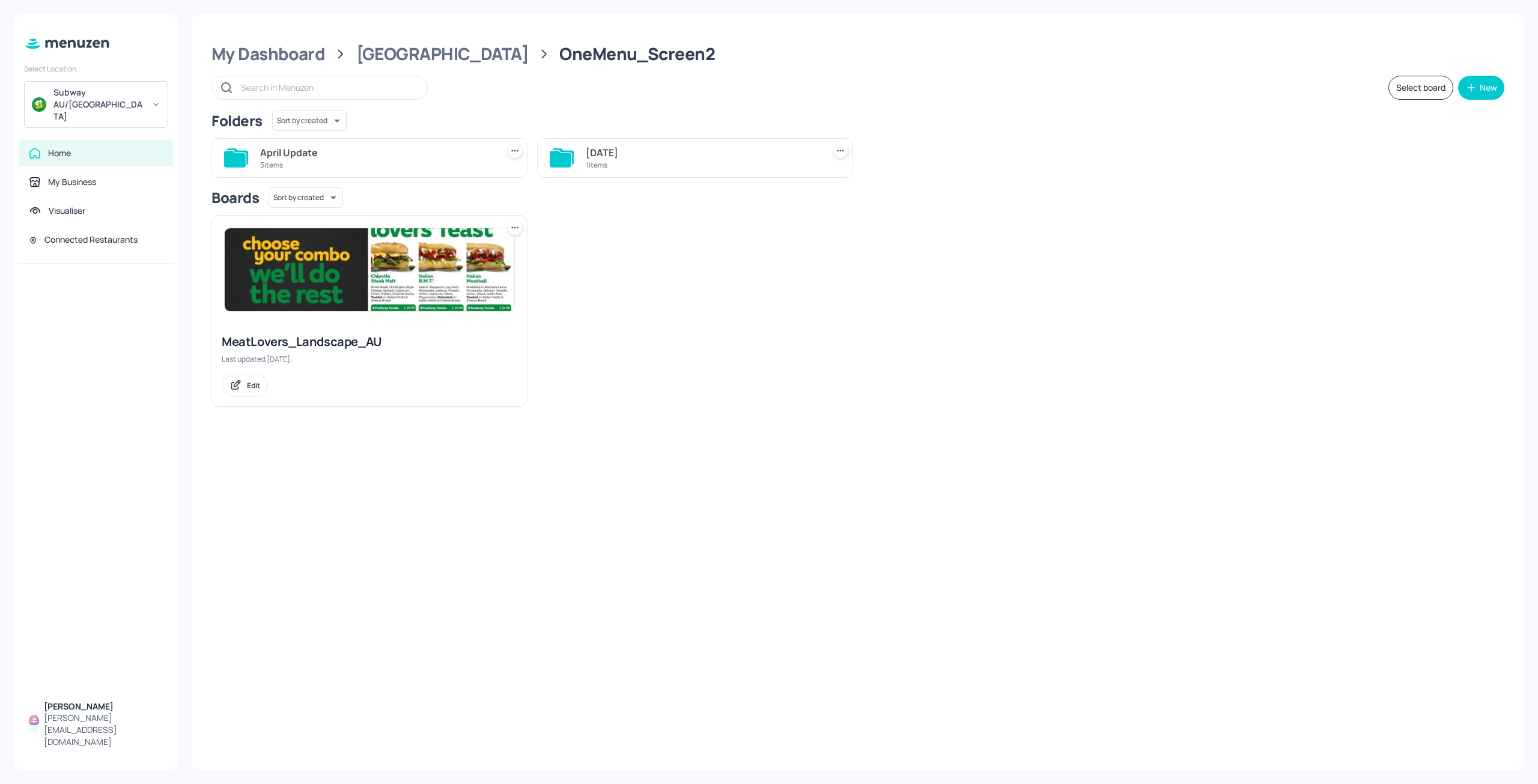
click at [775, 296] on div "MeatLovers_Landscape_AU Last updated [DATE]. Edit" at bounding box center [854, 305] width 1303 height 201
click at [446, 152] on div "April Update" at bounding box center [376, 153] width 233 height 15
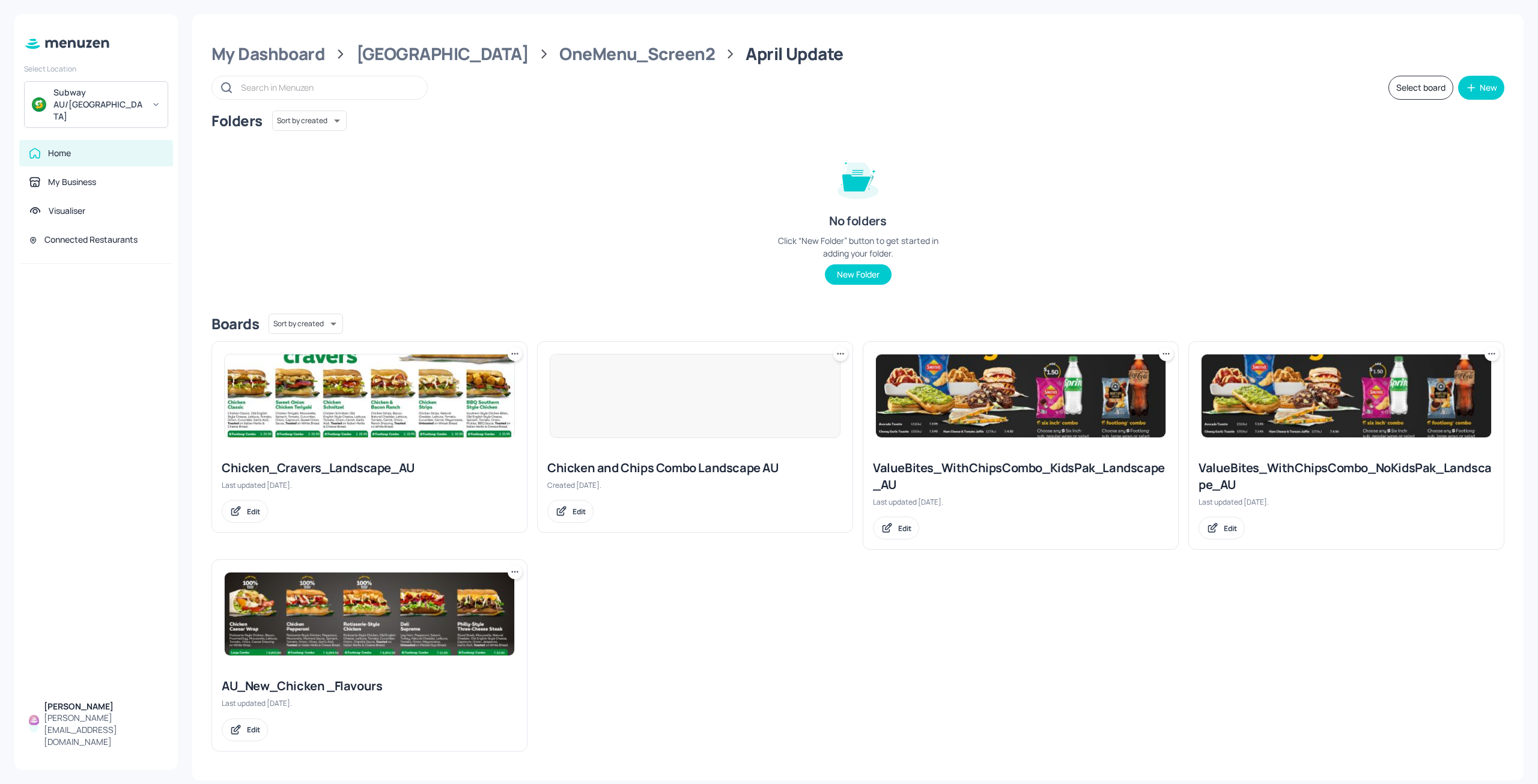
click at [453, 412] on img at bounding box center [370, 395] width 290 height 83
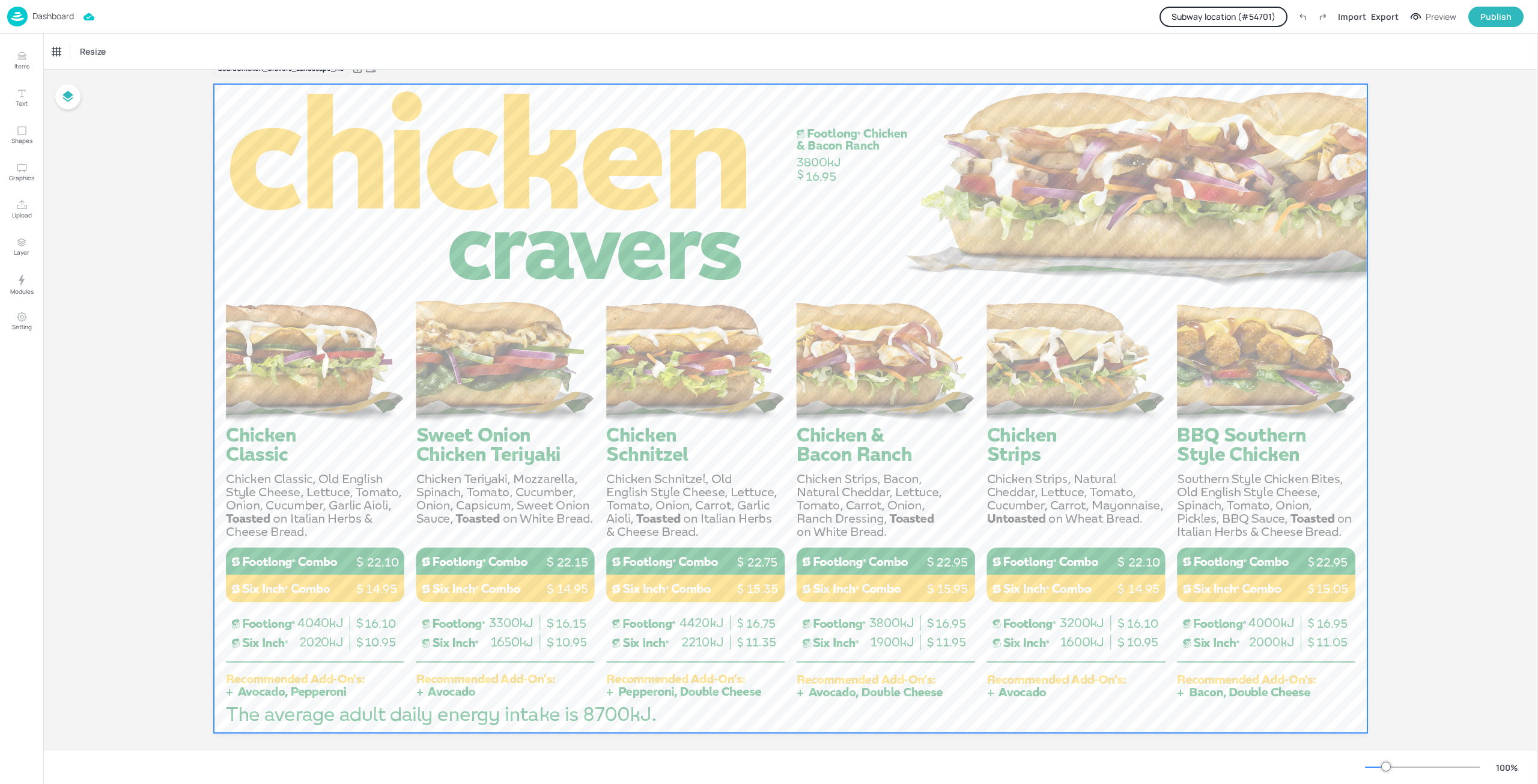
scroll to position [38, 0]
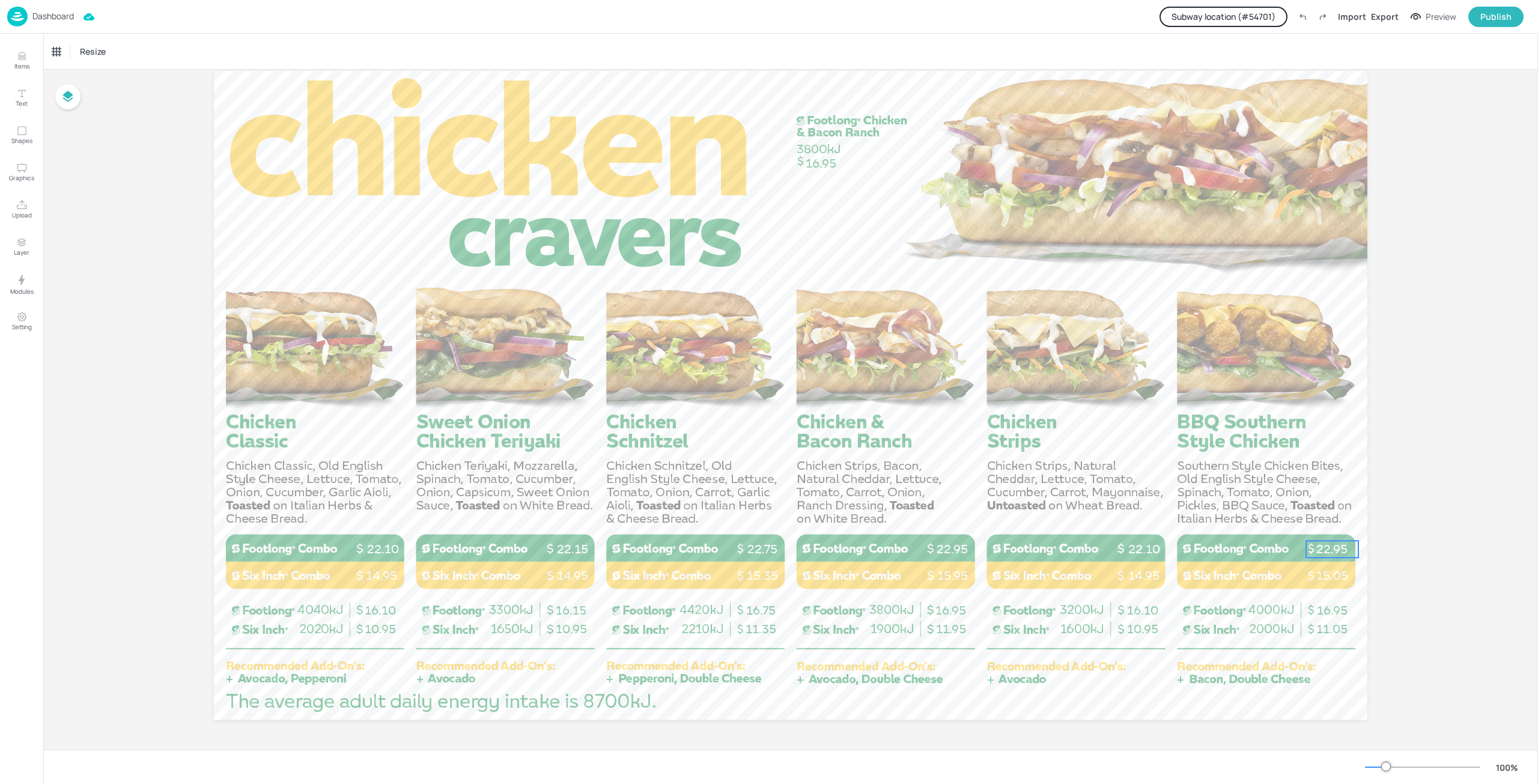
click at [1326, 546] on p "22.95" at bounding box center [1332, 548] width 53 height 17
click at [67, 58] on div "Total Price" at bounding box center [71, 51] width 48 height 19
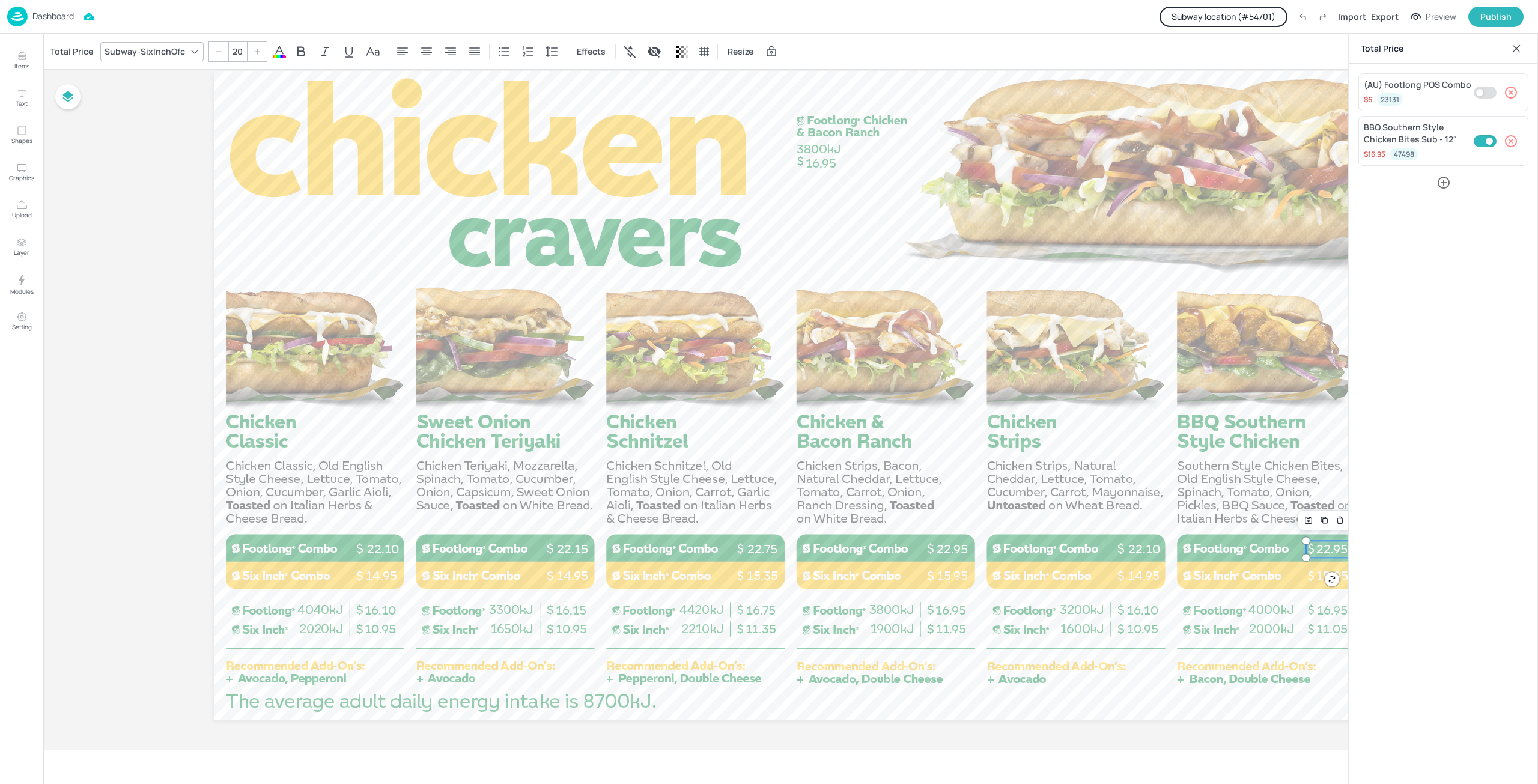
click at [64, 21] on p "Dashboard" at bounding box center [54, 16] width 42 height 8
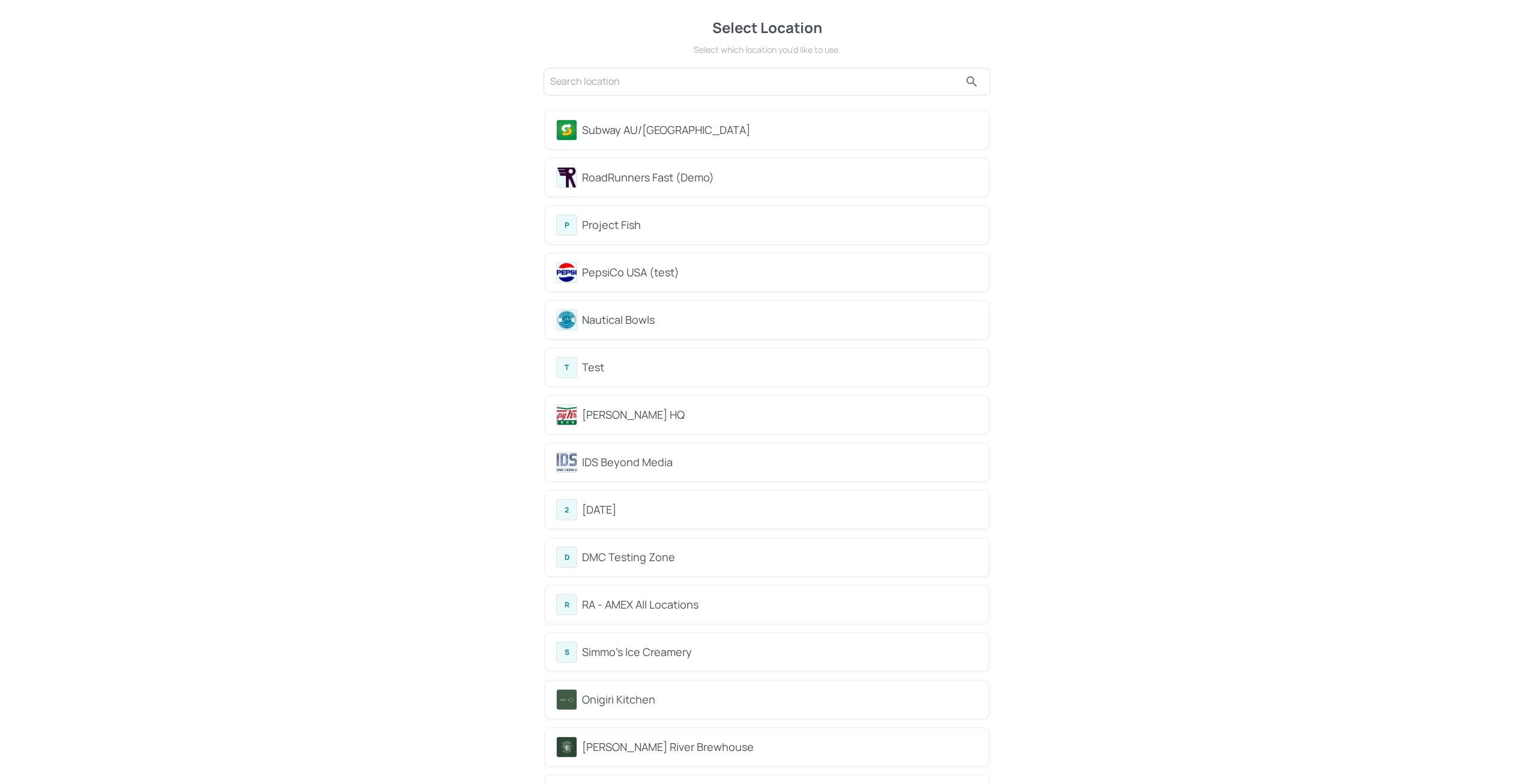
click at [634, 130] on div "Subway AU/[GEOGRAPHIC_DATA]" at bounding box center [779, 130] width 396 height 16
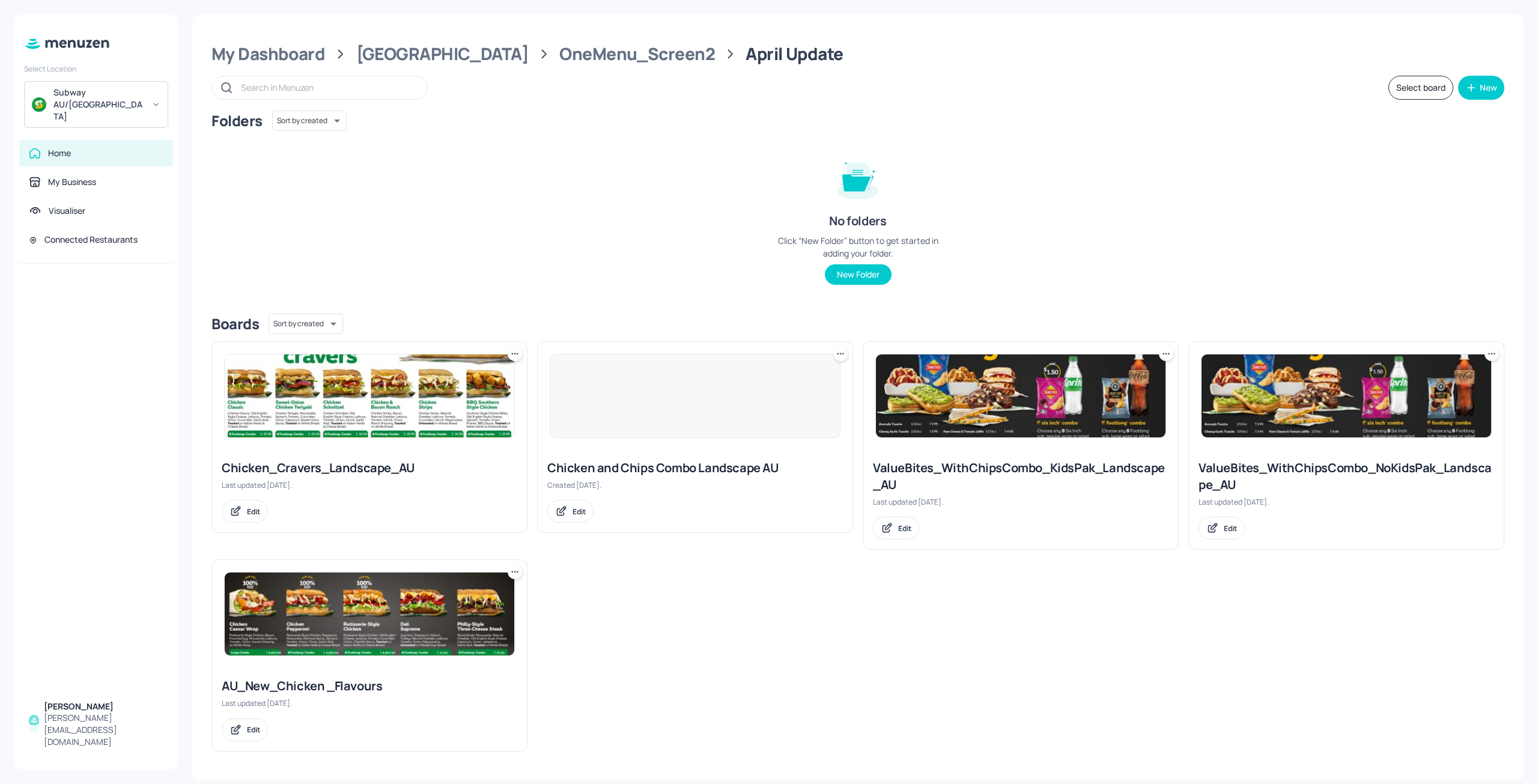
click at [438, 443] on div at bounding box center [369, 395] width 314 height 108
click at [314, 400] on img at bounding box center [370, 395] width 290 height 83
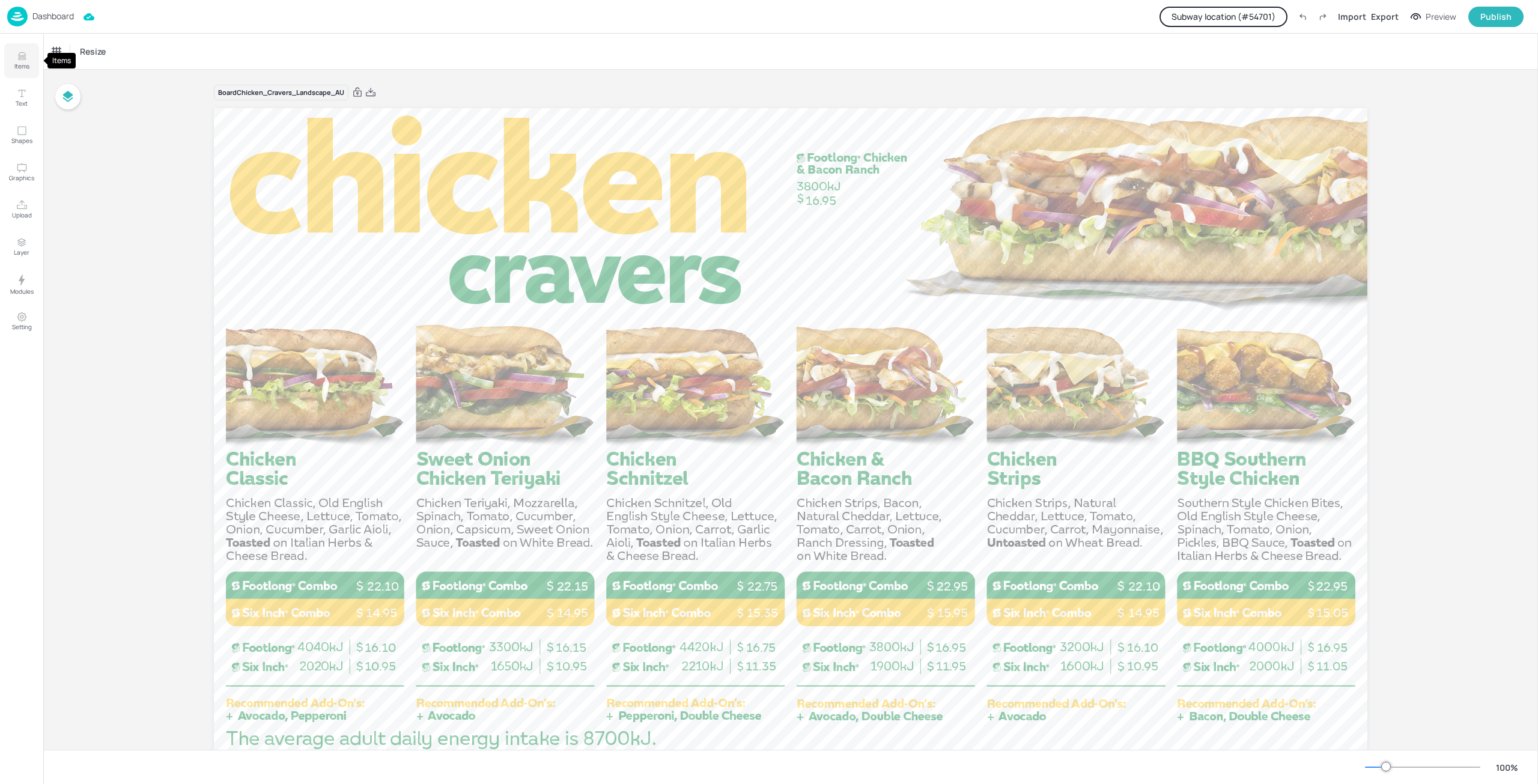
click at [19, 64] on p "Items" at bounding box center [22, 65] width 15 height 8
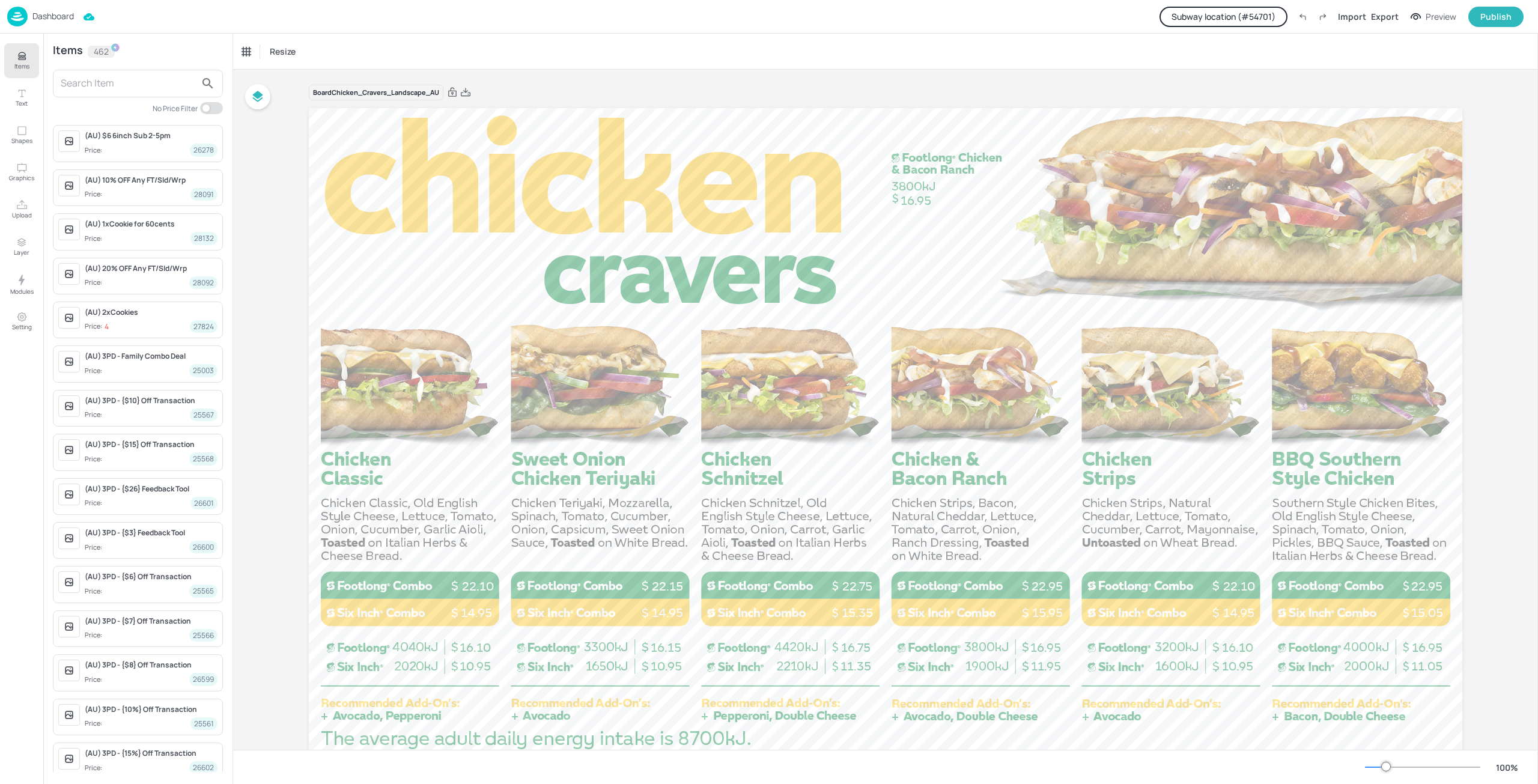
click at [140, 69] on div at bounding box center [137, 83] width 170 height 28
click at [140, 86] on input "text" at bounding box center [128, 83] width 135 height 19
paste input "2623"
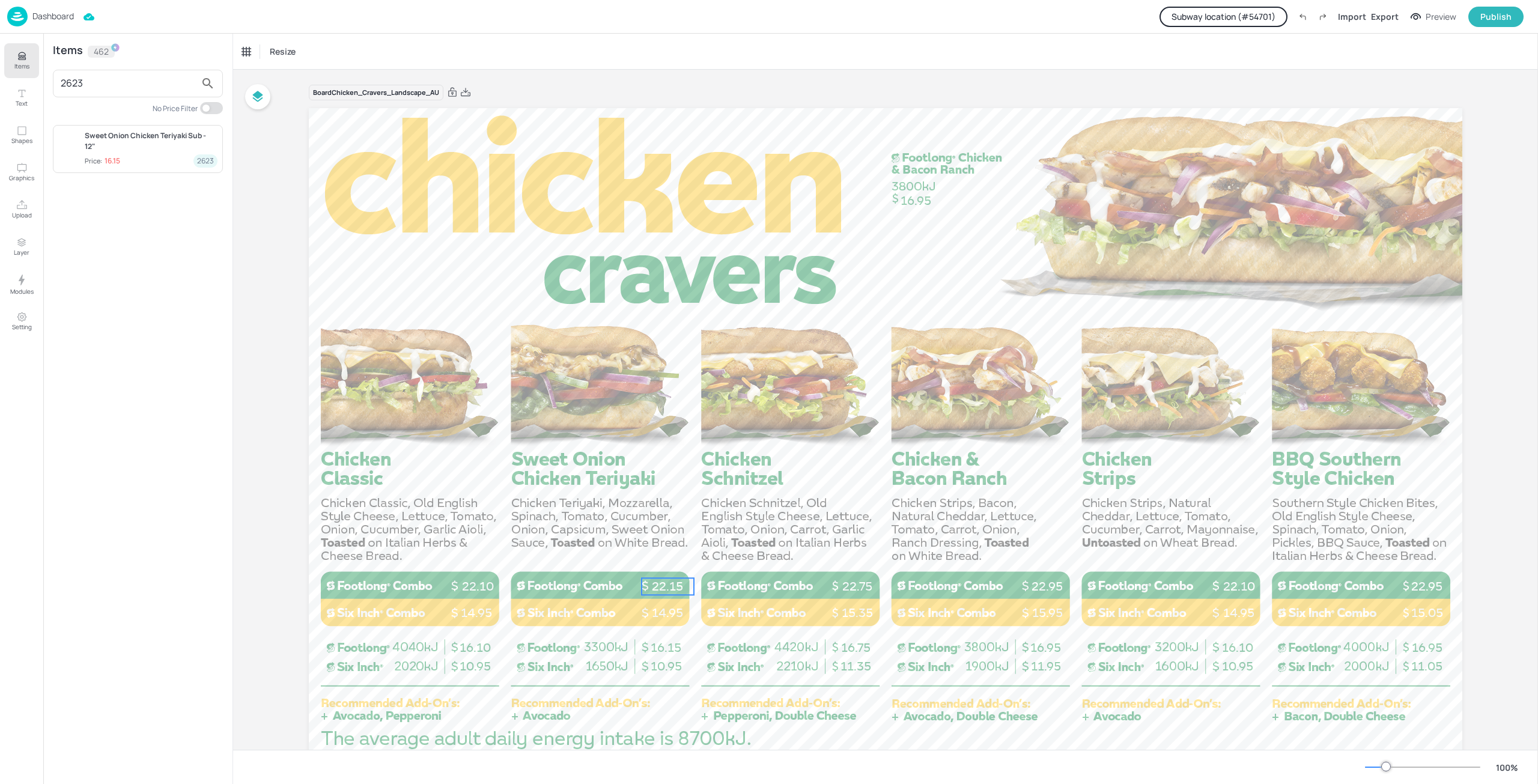
type input "2623"
click at [669, 586] on p "22.15" at bounding box center [667, 586] width 53 height 17
click at [251, 61] on div "Total Price Subway-SixInchOfc 20 Effects Resize" at bounding box center [610, 52] width 744 height 21
click at [253, 57] on div "Total Price" at bounding box center [262, 51] width 48 height 19
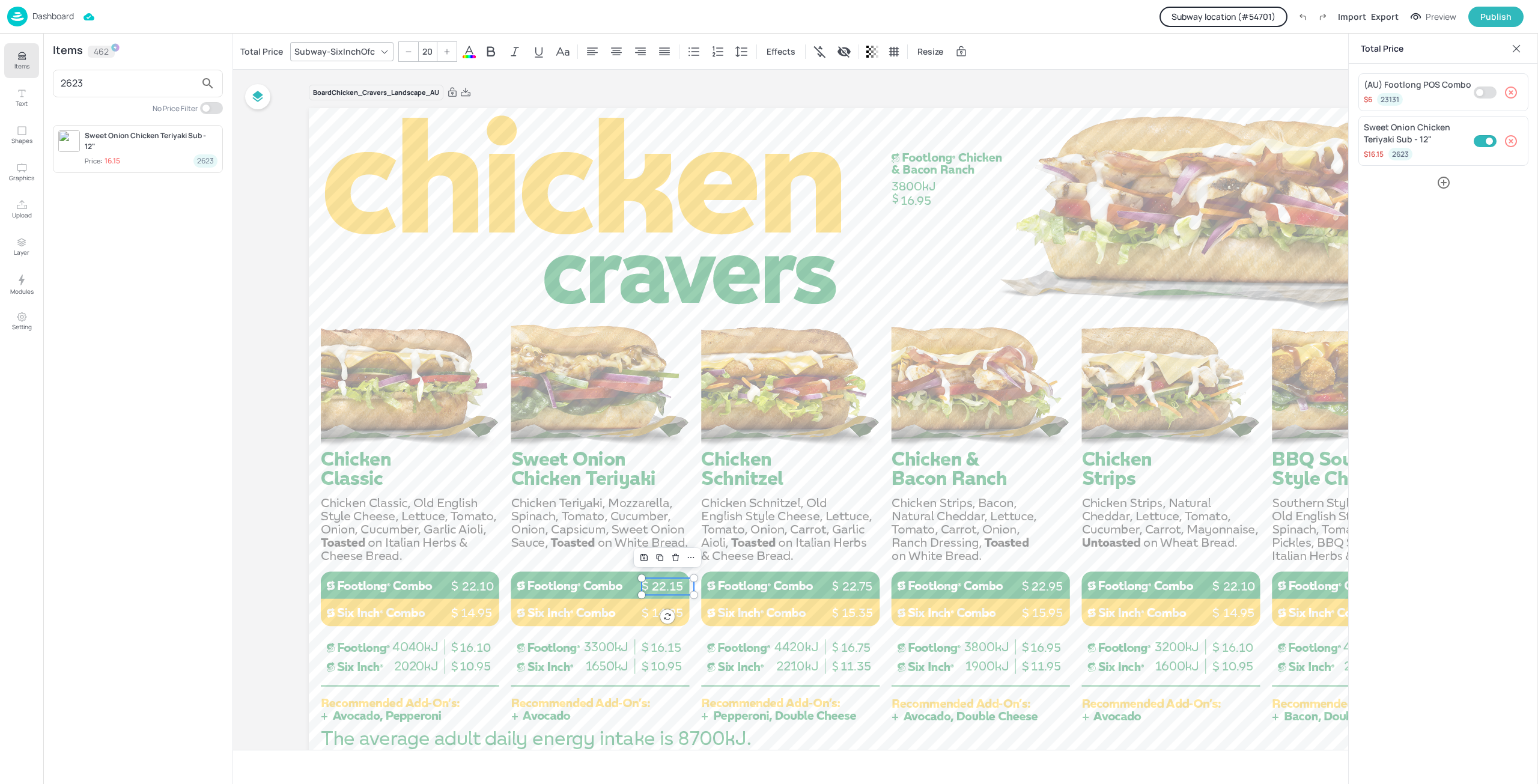
click at [125, 410] on div "Items 462 2623 No Price Filter Sweet Onion Chicken Teriyaki Sub - 12" Price: 16…" at bounding box center [138, 408] width 189 height 750
